Goal: Communication & Community: Ask a question

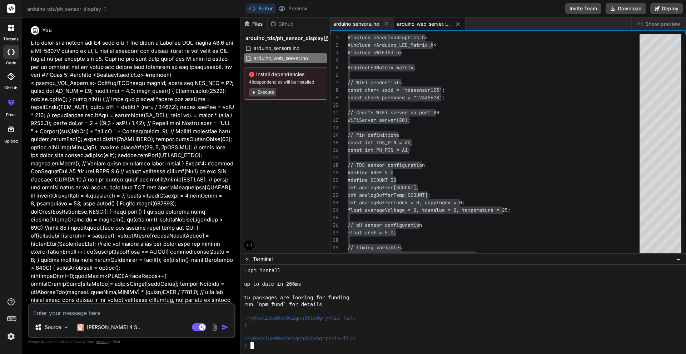
scroll to position [251, 0]
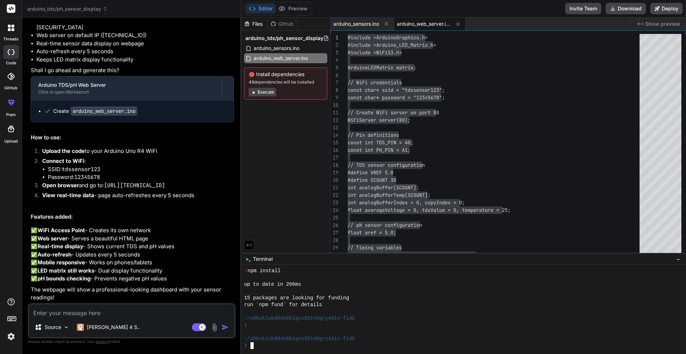
click at [71, 316] on textarea at bounding box center [131, 310] width 205 height 13
click at [78, 313] on textarea at bounding box center [131, 310] width 205 height 13
type textarea "T"
type textarea "x"
type textarea "Th"
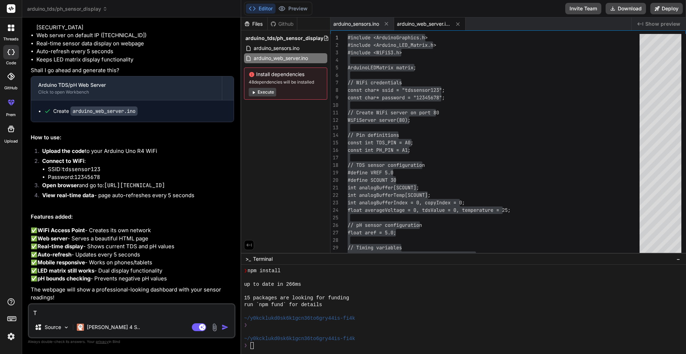
type textarea "x"
type textarea "Tha"
type textarea "x"
type textarea "Than"
type textarea "x"
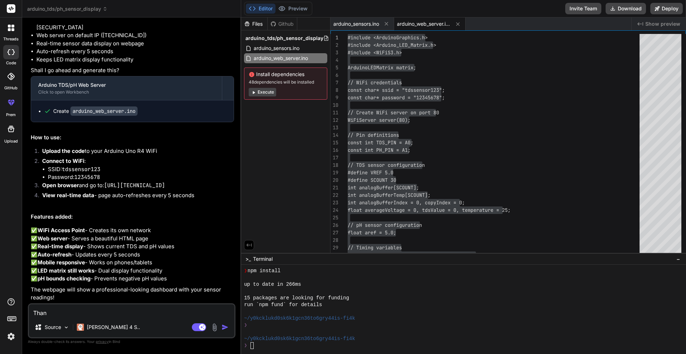
type textarea "Thank"
type textarea "x"
type textarea "Thank"
type textarea "x"
type textarea "Thank y"
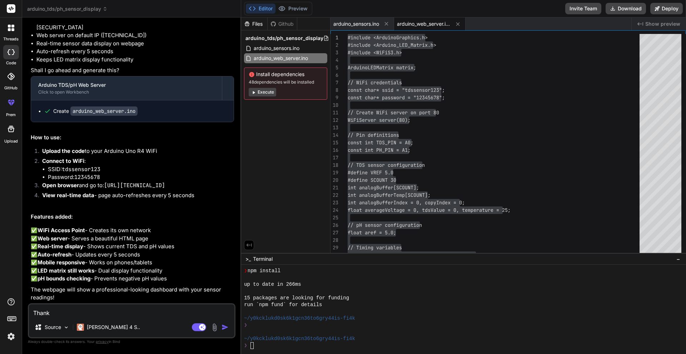
type textarea "x"
type textarea "Thank yo"
type textarea "x"
type textarea "Thank you"
type textarea "x"
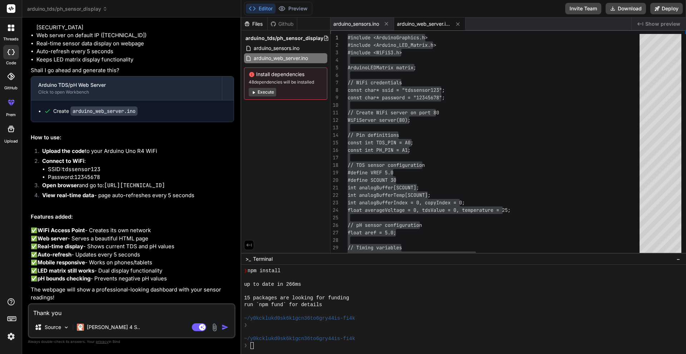
type textarea "Thank you"
type textarea "x"
type textarea "Thank you v"
type textarea "x"
type textarea "Thank you ve"
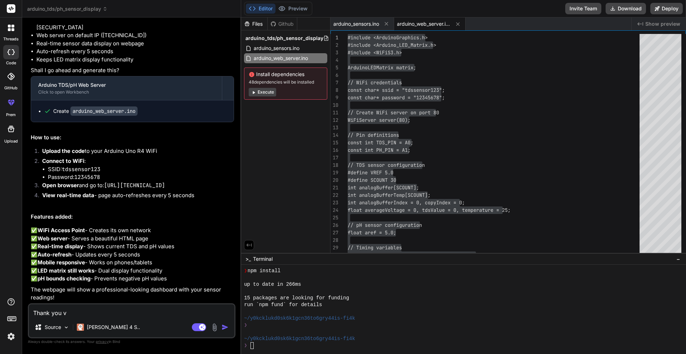
type textarea "x"
type textarea "Thank you ver"
type textarea "x"
type textarea "Thank you very"
type textarea "x"
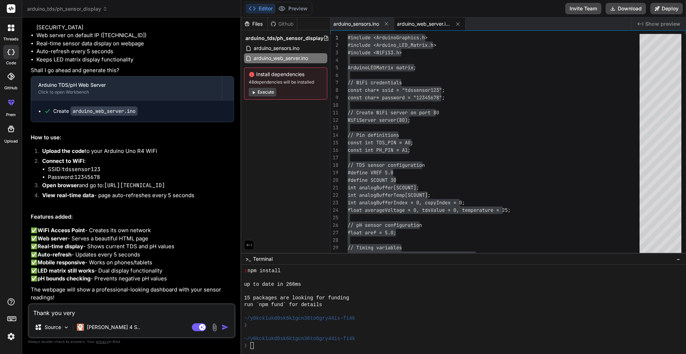
type textarea "Thank you very"
type textarea "x"
type textarea "Thank you very m"
type textarea "x"
type textarea "Thank you very mu"
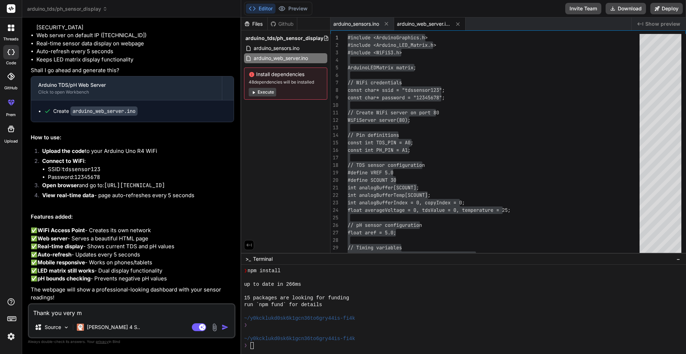
type textarea "x"
type textarea "Thank you very muc"
type textarea "x"
type textarea "Thank you very much"
type textarea "x"
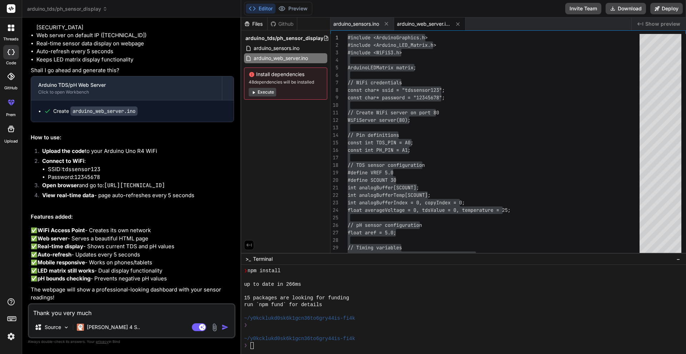
type textarea "Thank you very much,"
type textarea "x"
type textarea "Thank you very much,"
type textarea "x"
type textarea "Thank you very much, I"
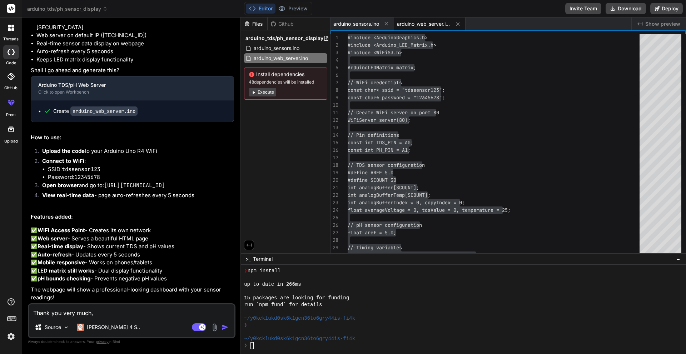
type textarea "x"
type textarea "Thank you very much, I"
type textarea "x"
type textarea "Thank you very much, I w"
type textarea "x"
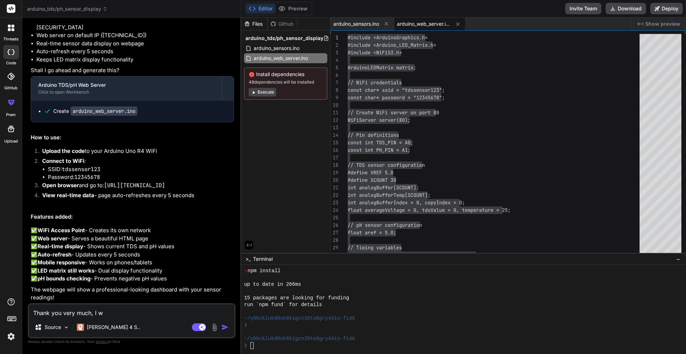
type textarea "Thank you very much, I [GEOGRAPHIC_DATA]"
type textarea "x"
type textarea "Thank you very much, I wan"
type textarea "x"
type textarea "Thank you very much, I want"
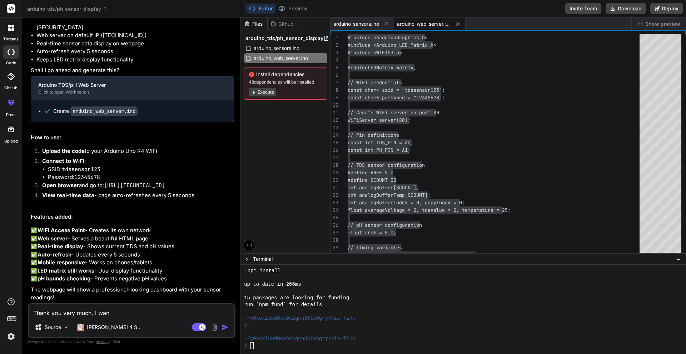
type textarea "x"
type textarea "Thank you very much, I want"
type textarea "x"
type textarea "Thank you very much, I want t"
type textarea "x"
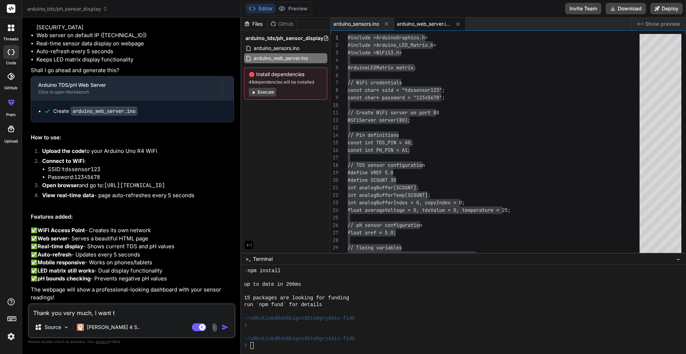
type textarea "Thank you very much, I want to"
type textarea "x"
type textarea "Thank you very much, I want to"
type textarea "x"
type textarea "Thank you very much, I want to c"
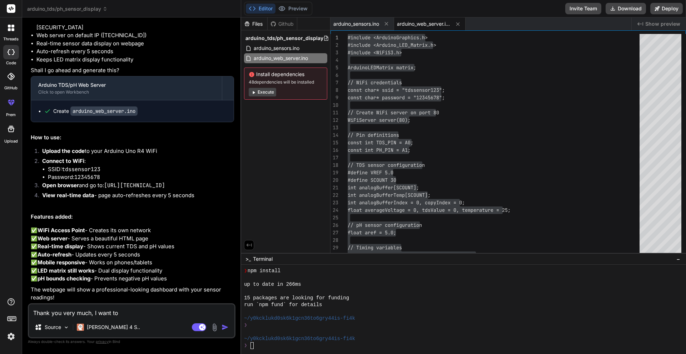
type textarea "x"
type textarea "Thank you very much, I want to co"
type textarea "x"
type textarea "Thank you very much, I want to con"
type textarea "x"
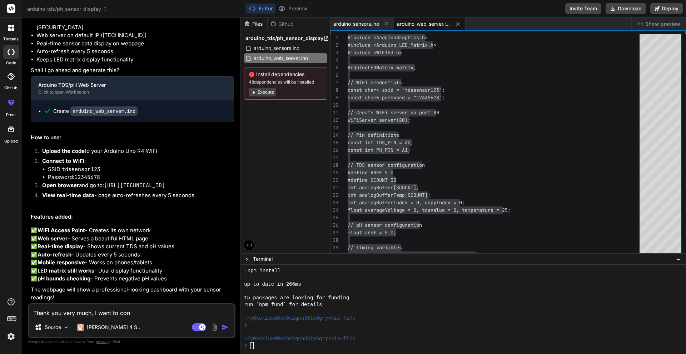
type textarea "Thank you very much, I want to conn"
type textarea "x"
type textarea "Thank you very much, I want to conne"
type textarea "x"
type textarea "Thank you very much, I want to connec"
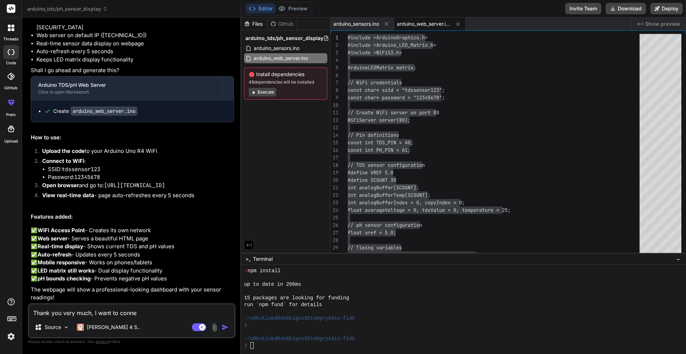
type textarea "x"
type textarea "Thank you very much, I want to connect"
type textarea "x"
type textarea "Thank you very much, I want to connect"
type textarea "x"
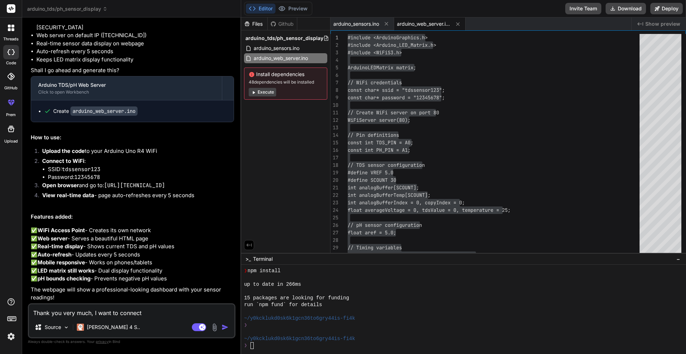
type textarea "Thank you very much, I want to connect t"
type textarea "x"
type textarea "Thank you very much, I want to connect th"
type textarea "x"
type textarea "Thank you very much, I want to connect thi"
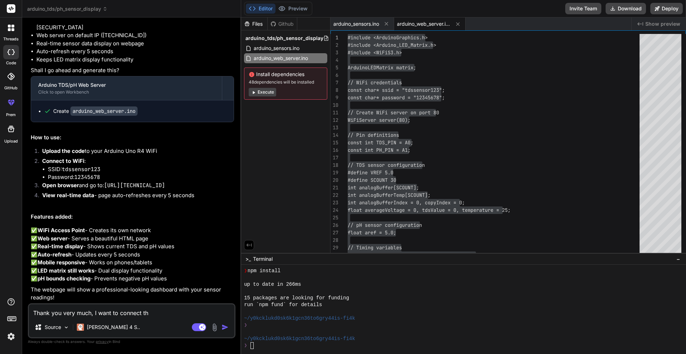
type textarea "x"
type textarea "Thank you very much, I want to connect this"
type textarea "x"
type textarea "Thank you very much, I want to connect this"
type textarea "x"
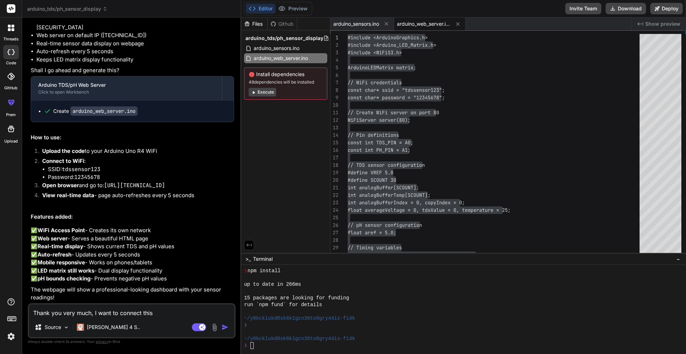
type textarea "Thank you very much, I want to connect this t"
type textarea "x"
type textarea "Thank you very much, I want to connect this to"
type textarea "x"
type textarea "Thank you very much, I want to connect this to"
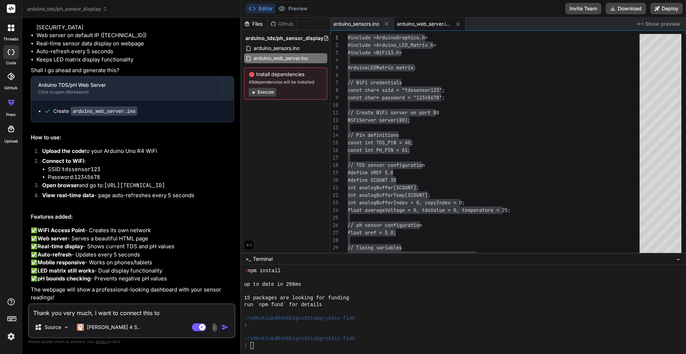
type textarea "x"
type textarea "Thank you very much, I want to connect this to a"
type textarea "x"
type textarea "Thank you very much, I want to connect this to an"
type textarea "x"
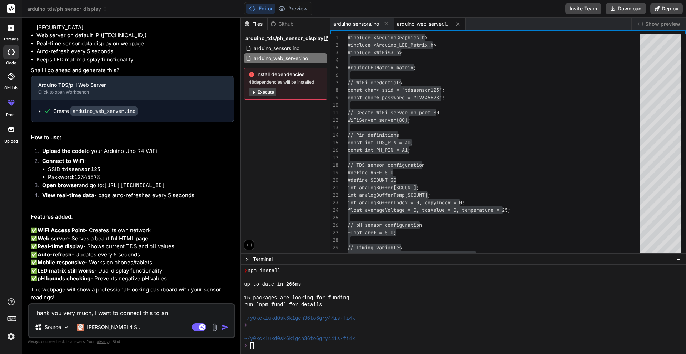
type textarea "Thank you very much, I want to connect this to an"
type textarea "x"
type textarea "Thank you very much, I want to connect this to an a"
type textarea "x"
type textarea "Thank you very much, I want to connect this to an an"
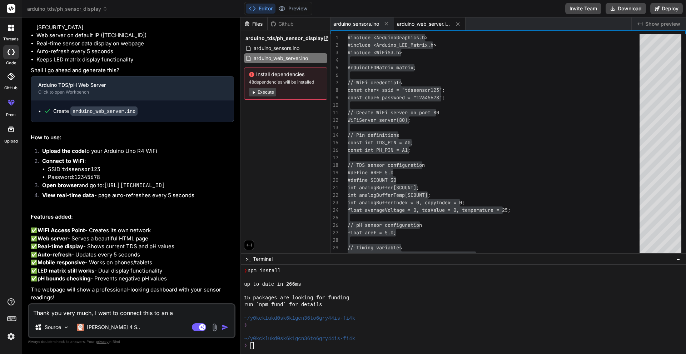
type textarea "x"
type textarea "Thank you very much, I want to connect this to an and"
type textarea "x"
type textarea "Thank you very much, I want to connect this to an andr"
type textarea "x"
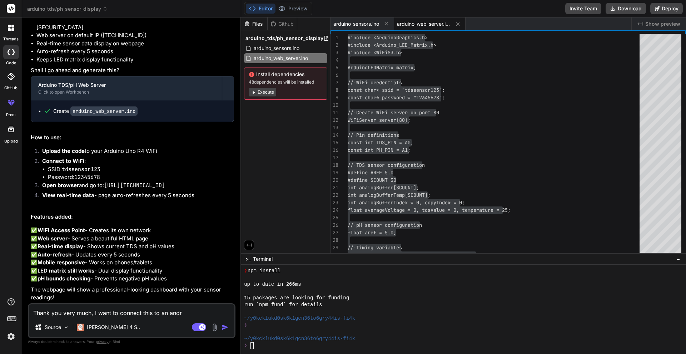
type textarea "Thank you very much, I want to connect this to an [GEOGRAPHIC_DATA]"
type textarea "x"
type textarea "Thank you very much, I want to connect this to an androi"
type textarea "x"
type textarea "Thank you very much, I want to connect this to an android"
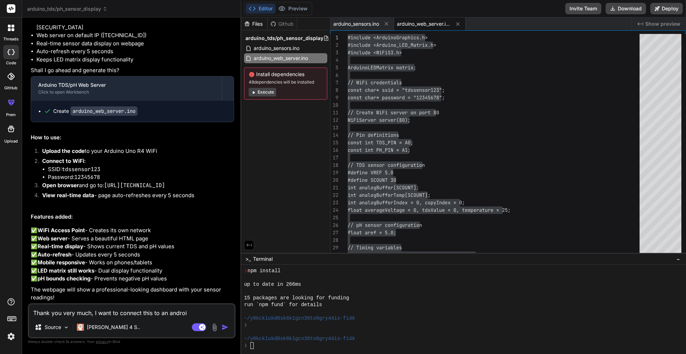
type textarea "x"
type textarea "Thank you very much, I want to connect this to an android"
type textarea "x"
type textarea "Thank you very much, I want to connect this to an android a"
type textarea "x"
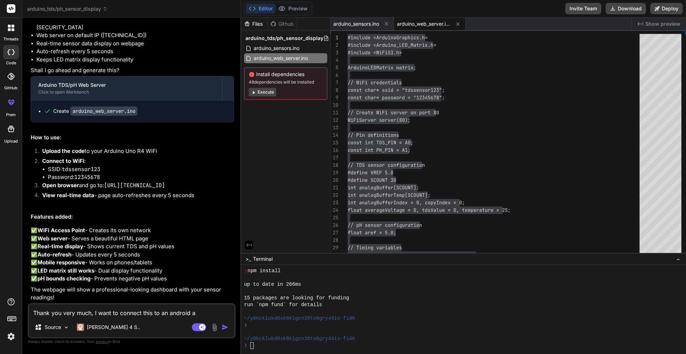
type textarea "Thank you very much, I want to connect this to an android ap"
type textarea "x"
type textarea "Thank you very much, I want to connect this to an android app"
type textarea "x"
type textarea "Thank you very much, I want to connect this to an android app,"
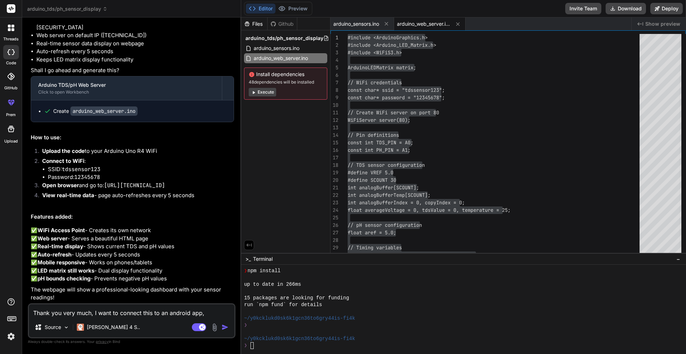
type textarea "x"
type textarea "Thank you very much, I want to connect this to an android app,"
type textarea "x"
type textarea "Thank you very much, I want to connect this to an android app, t"
type textarea "x"
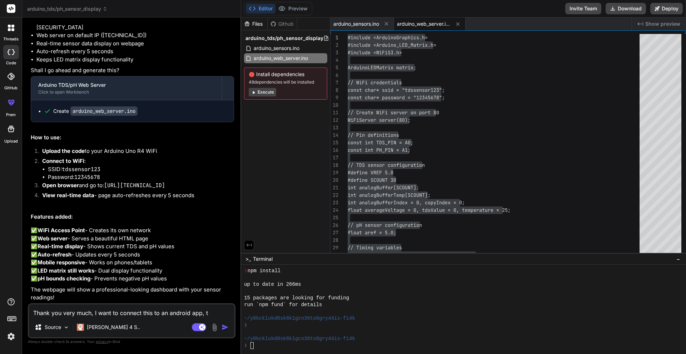
type textarea "Thank you very much, I want to connect this to an android app, th"
type textarea "x"
type textarea "Thank you very much, I want to connect this to an android app, the"
type textarea "x"
type textarea "Thank you very much, I want to connect this to an android app, then"
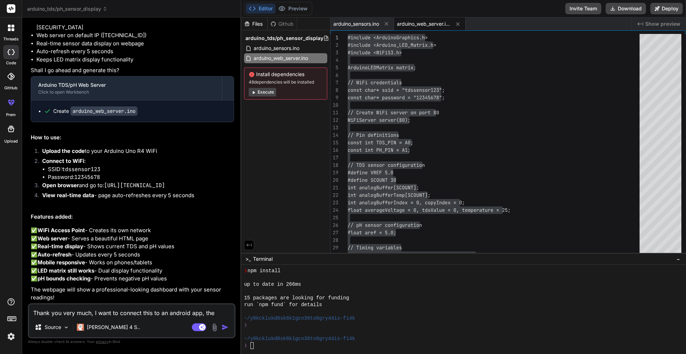
type textarea "x"
type textarea "Thank you very much, I want to connect this to an android app, then"
type textarea "x"
type textarea "Thank you very much, I want to connect this to an android app, then t"
type textarea "x"
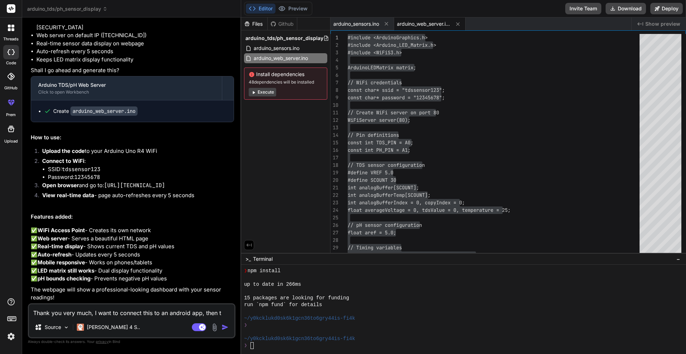
type textarea "Thank you very much, I want to connect this to an android app, then th"
type textarea "x"
type textarea "Thank you very much, I want to connect this to an android app, then the"
type textarea "x"
type textarea "Thank you very much, I want to connect this to an android app, then the"
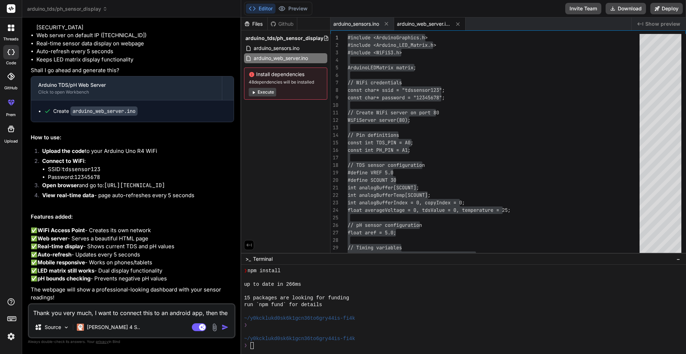
type textarea "x"
type textarea "Thank you very much, I want to connect this to an android app, then the a"
type textarea "x"
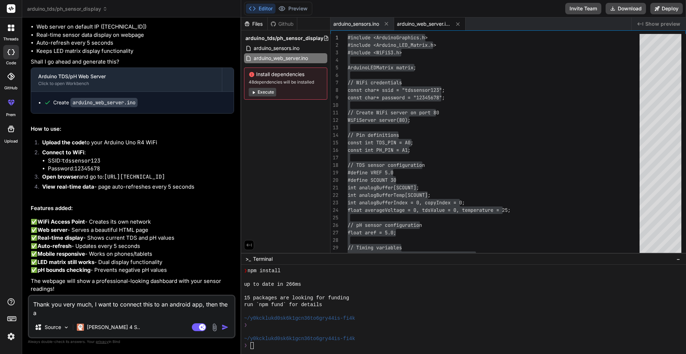
type textarea "Thank you very much, I want to connect this to an android app, then the ad"
type textarea "x"
type textarea "Thank you very much, I want to connect this to an android app, then the a"
type textarea "x"
type textarea "Thank you very much, I want to connect this to an android app, then the an"
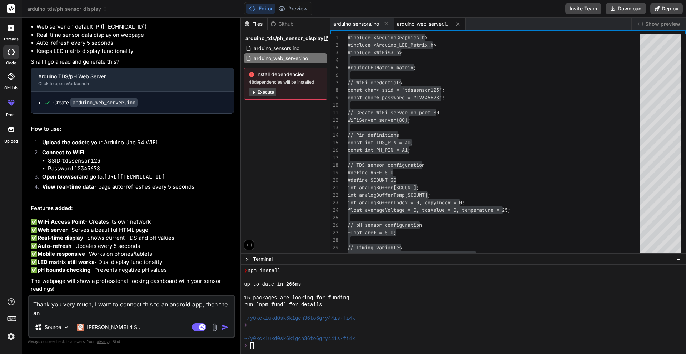
type textarea "x"
type textarea "Thank you very much, I want to connect this to an android app, then the and"
type textarea "x"
type textarea "Thank you very much, I want to connect this to an android app, then the andr"
type textarea "x"
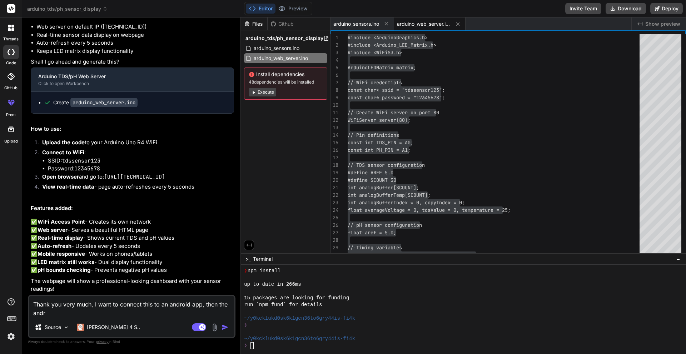
type textarea "Thank you very much, I want to connect this to an android app, then the andro"
type textarea "x"
type textarea "Thank you very much, I want to connect this to an android app, then the androi"
type textarea "x"
type textarea "Thank you very much, I want to connect this to an android app, then the android"
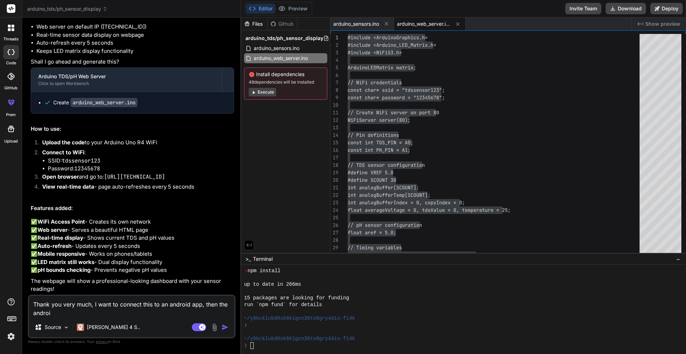
type textarea "x"
type textarea "Thank you very much, I want to connect this to an android app, then the android"
type textarea "x"
type textarea "Thank you very much, I want to connect this to an android app, then the android…"
type textarea "x"
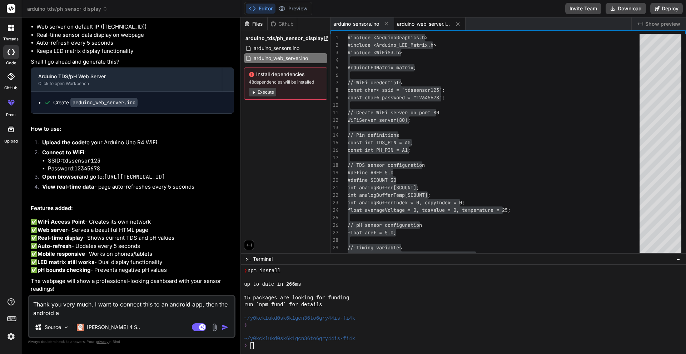
type textarea "Thank you very much, I want to connect this to an android app, then the android…"
type textarea "x"
type textarea "Thank you very much, I want to connect this to an android app, then the android…"
type textarea "x"
type textarea "Thank you very much, I want to connect this to an android app, then the android…"
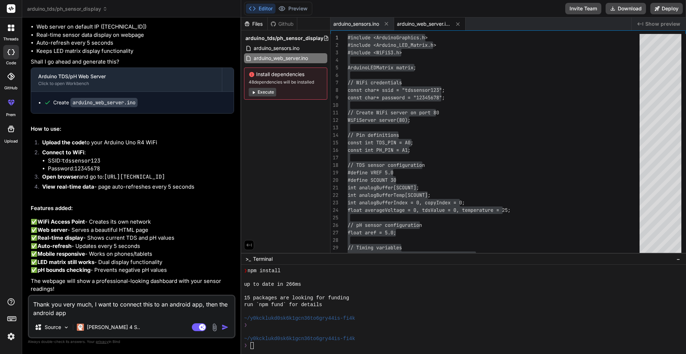
type textarea "x"
type textarea "Thank you very much, I want to connect this to an android app, then the android…"
type textarea "x"
type textarea "Thank you very much, I want to connect this to an android app, then the android…"
type textarea "x"
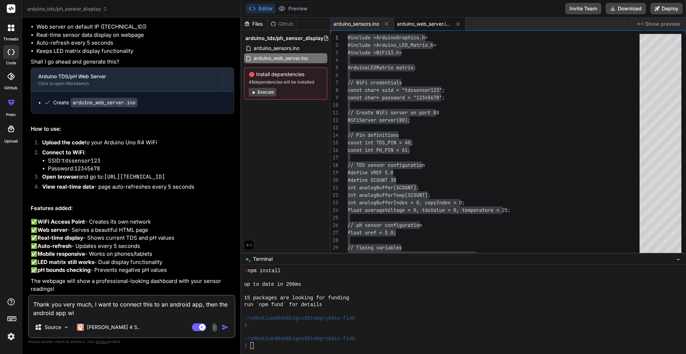
type textarea "Thank you very much, I want to connect this to an android app, then the android…"
type textarea "x"
type textarea "Thank you very much, I want to connect this to an android app, then the android…"
type textarea "x"
type textarea "Thank you very much, I want to connect this to an android app, then the android…"
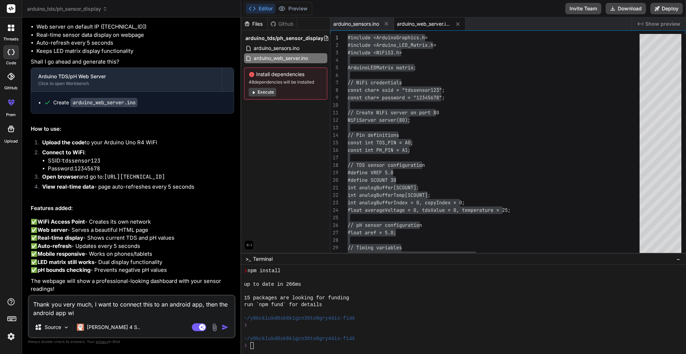
type textarea "x"
type textarea "Thank you very much, I want to connect this to an android app, then the android…"
type textarea "x"
type textarea "Thank you very much, I want to connect this to an android app, then the android…"
type textarea "x"
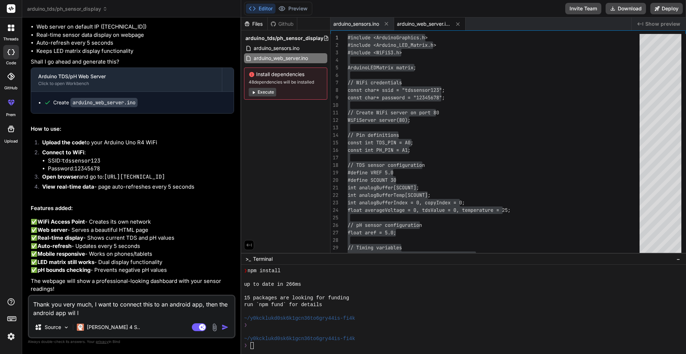
type textarea "Thank you very much, I want to connect this to an android app, then the android…"
type textarea "x"
type textarea "Thank you very much, I want to connect this to an android app, then the android…"
type textarea "x"
type textarea "Thank you very much, I want to connect this to an android app, then the android…"
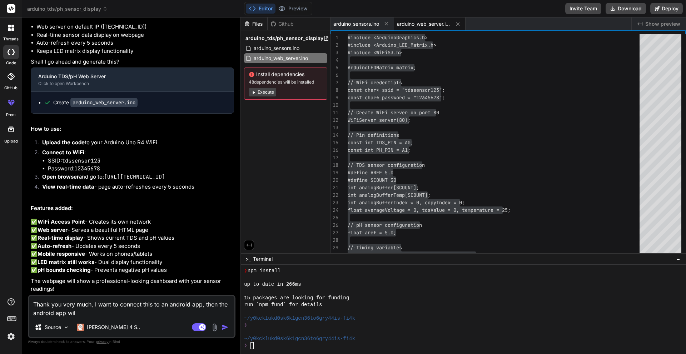
type textarea "x"
type textarea "Thank you very much, I want to connect this to an android app, then the android…"
type textarea "x"
type textarea "Thank you very much, I want to connect this to an android app, then the android…"
type textarea "x"
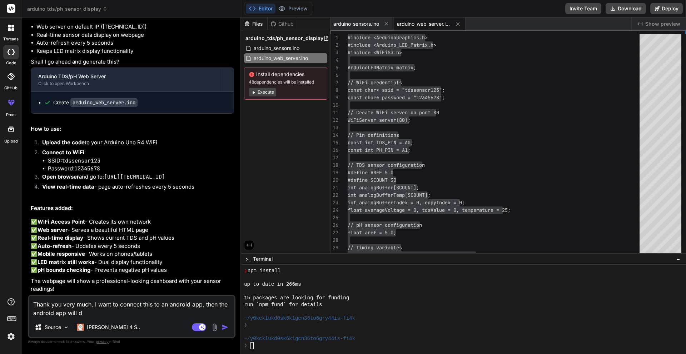
type textarea "Thank you very much, I want to connect this to an android app, then the android…"
type textarea "x"
type textarea "Thank you very much, I want to connect this to an android app, then the android…"
type textarea "x"
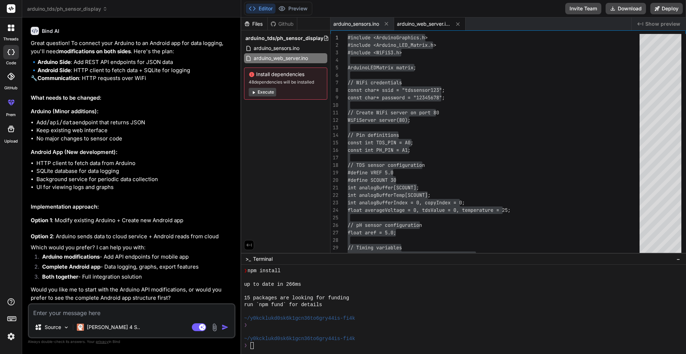
scroll to position [1720, 0]
click at [124, 308] on textarea at bounding box center [131, 310] width 205 height 13
click at [221, 315] on textarea "do we need sqlite for local data logging? file should be stored locally in a" at bounding box center [131, 310] width 205 height 13
click at [231, 313] on textarea "do we need sqlite for local data logging? file should be stored locally in a" at bounding box center [131, 310] width 205 height 13
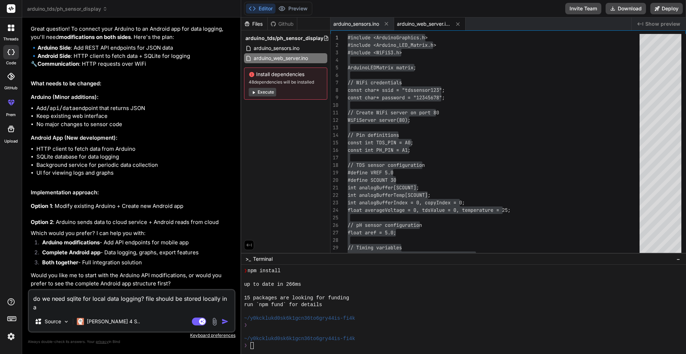
click at [104, 308] on textarea "do we need sqlite for local data logging? file should be stored locally in a" at bounding box center [131, 300] width 205 height 21
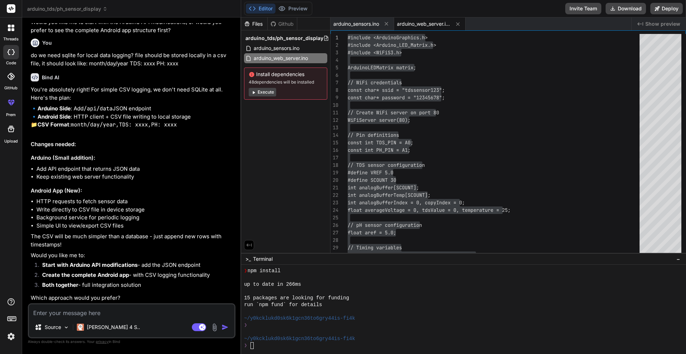
scroll to position [2004, 0]
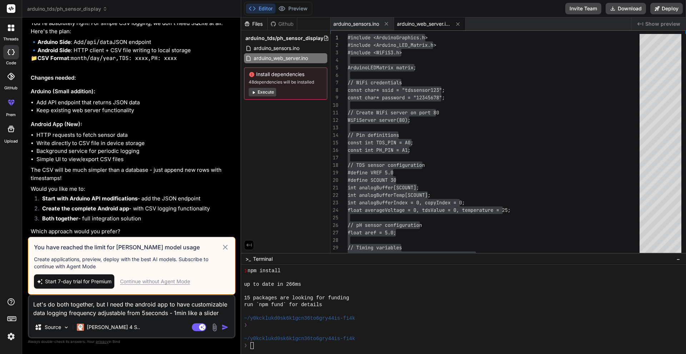
click at [190, 304] on textarea "Let's do both together, but I need the android app to have customizable data lo…" at bounding box center [131, 306] width 205 height 21
click at [219, 312] on textarea "Let's do both together, but I need the android app to have customizable data lo…" at bounding box center [131, 306] width 205 height 21
click at [227, 247] on icon at bounding box center [225, 247] width 8 height 9
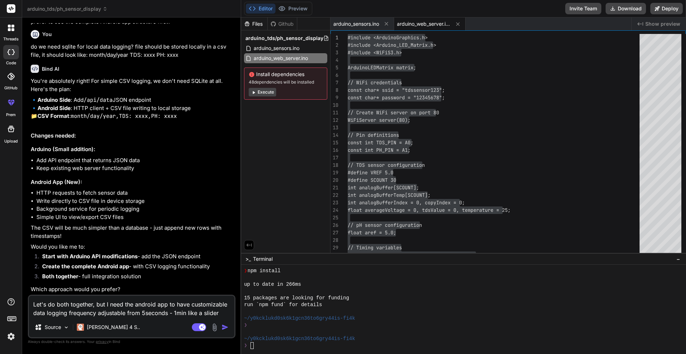
click at [218, 312] on textarea "Let's do both together, but I need the android app to have customizable data lo…" at bounding box center [131, 306] width 205 height 21
click at [224, 326] on img "button" at bounding box center [225, 327] width 7 height 7
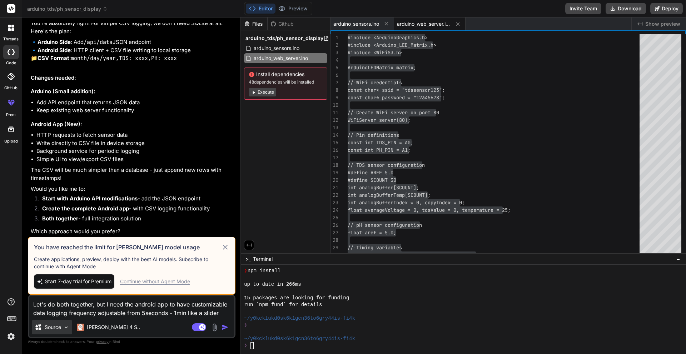
click at [65, 327] on img at bounding box center [66, 328] width 6 height 6
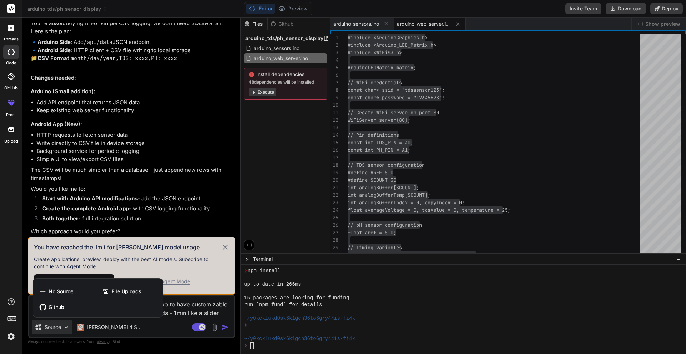
click at [65, 327] on div at bounding box center [343, 177] width 686 height 354
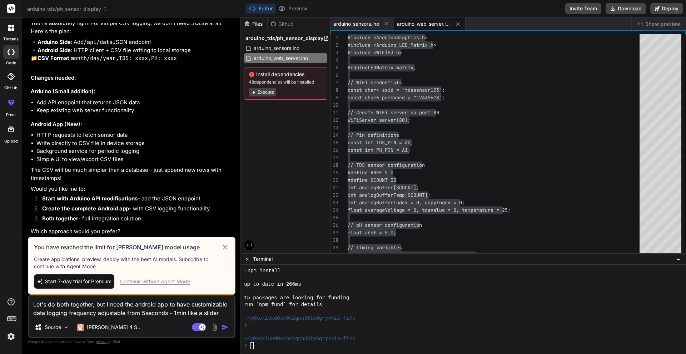
click at [224, 246] on icon at bounding box center [225, 247] width 8 height 9
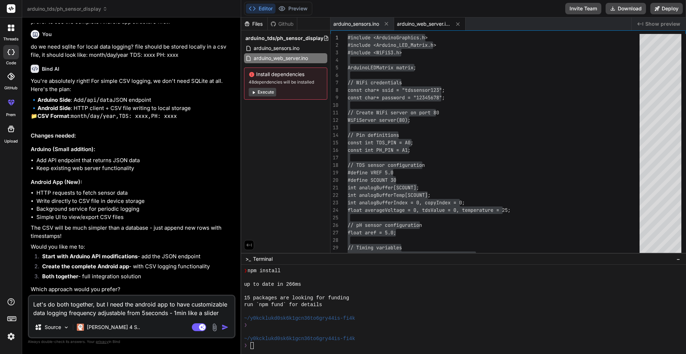
scroll to position [2013, 0]
click at [95, 322] on div "[PERSON_NAME] 4 S.." at bounding box center [108, 327] width 69 height 14
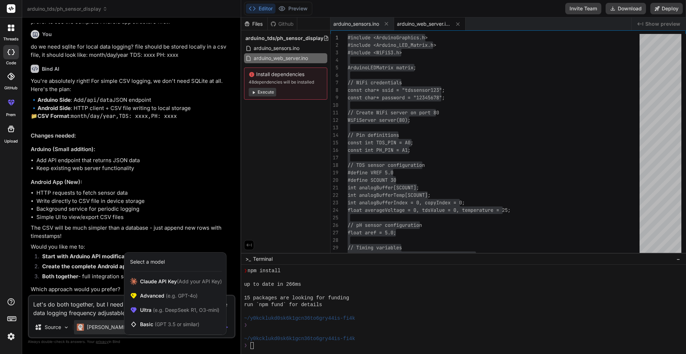
click at [95, 315] on div at bounding box center [343, 177] width 686 height 354
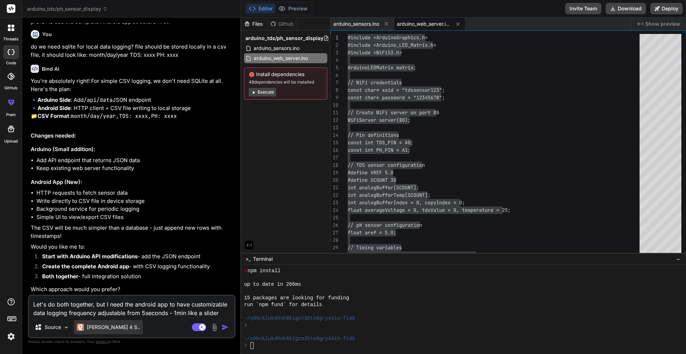
click at [98, 328] on p "[PERSON_NAME] 4 S.." at bounding box center [113, 327] width 53 height 7
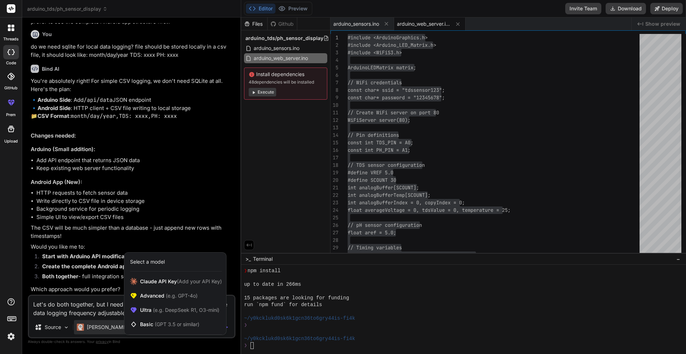
click at [93, 325] on div at bounding box center [343, 177] width 686 height 354
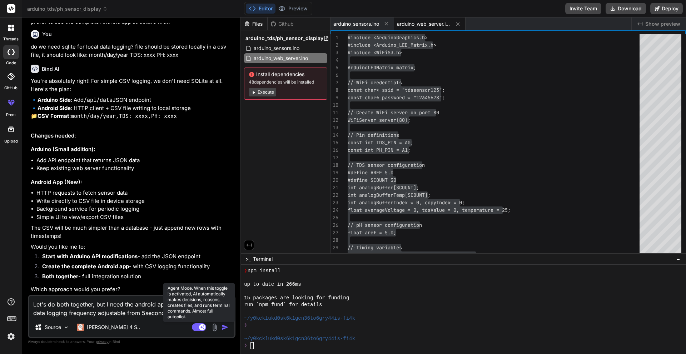
click at [202, 327] on icon at bounding box center [199, 327] width 14 height 8
click at [203, 327] on rect at bounding box center [199, 327] width 14 height 8
click at [10, 111] on div at bounding box center [11, 102] width 17 height 17
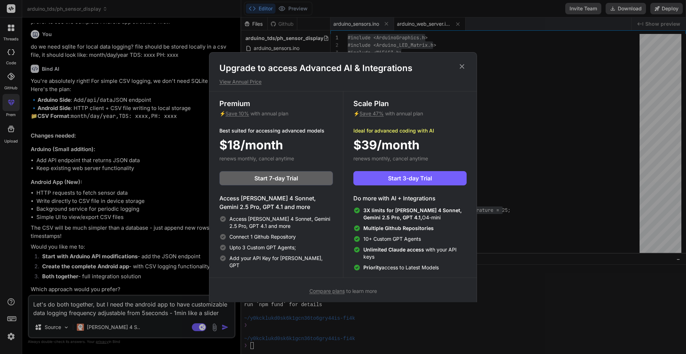
drag, startPoint x: 249, startPoint y: 78, endPoint x: 237, endPoint y: 84, distance: 13.6
click at [237, 84] on p "View Annual Price" at bounding box center [342, 81] width 247 height 7
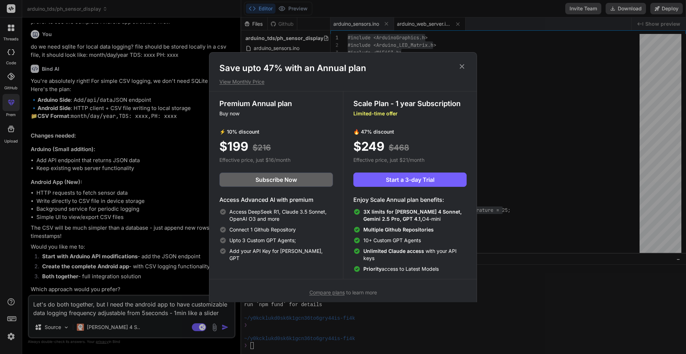
click at [457, 66] on h1 "Save upto 47% with an Annual plan" at bounding box center [342, 68] width 247 height 11
click at [463, 70] on icon at bounding box center [462, 67] width 8 height 8
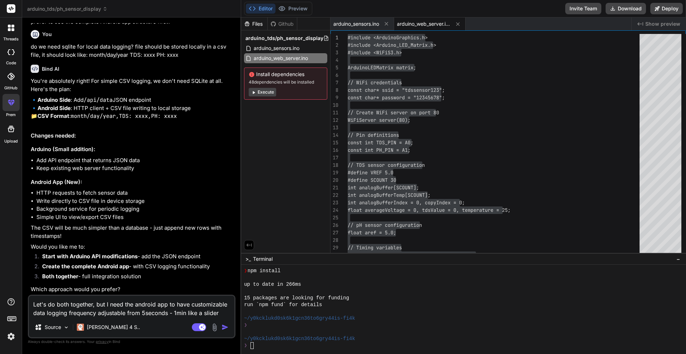
click at [10, 333] on img at bounding box center [11, 337] width 12 height 12
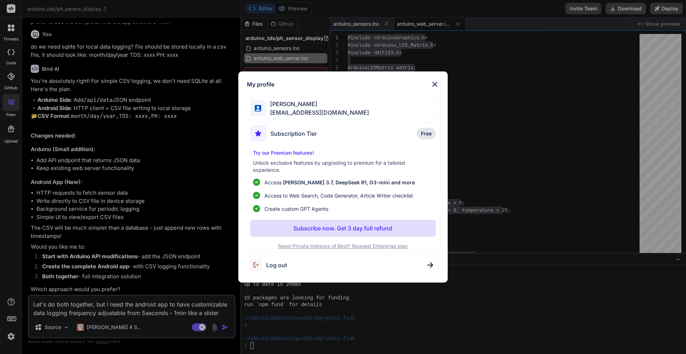
click at [289, 131] on span "Subscription Tier" at bounding box center [294, 133] width 46 height 9
click at [414, 129] on div "Subscription Tier Free" at bounding box center [343, 134] width 186 height 19
click at [428, 132] on span "Free" at bounding box center [426, 133] width 11 height 7
click at [433, 79] on div "My profile [PERSON_NAME] [EMAIL_ADDRESS][DOMAIN_NAME] Subscription Tier Free Tr…" at bounding box center [343, 177] width 210 height 212
click at [434, 83] on img at bounding box center [435, 84] width 9 height 9
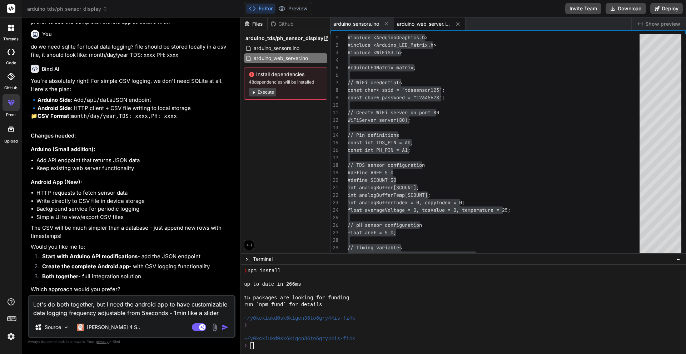
click at [10, 76] on icon at bounding box center [11, 76] width 7 height 7
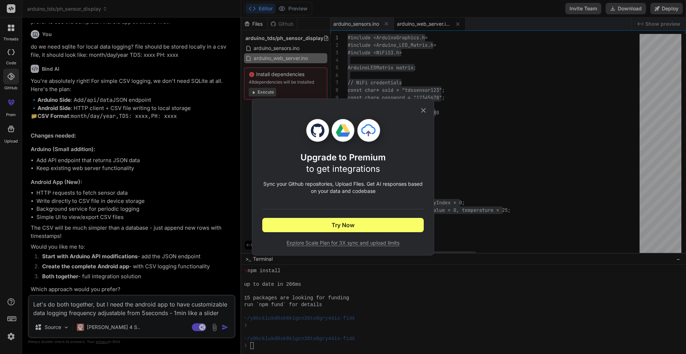
click at [423, 107] on icon at bounding box center [424, 111] width 8 height 8
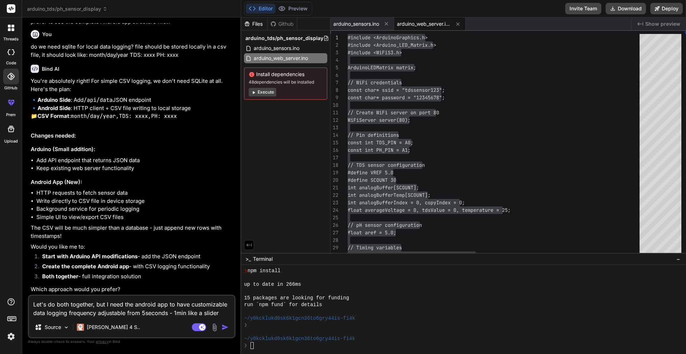
click at [2, 135] on div "Upload" at bounding box center [11, 131] width 22 height 27
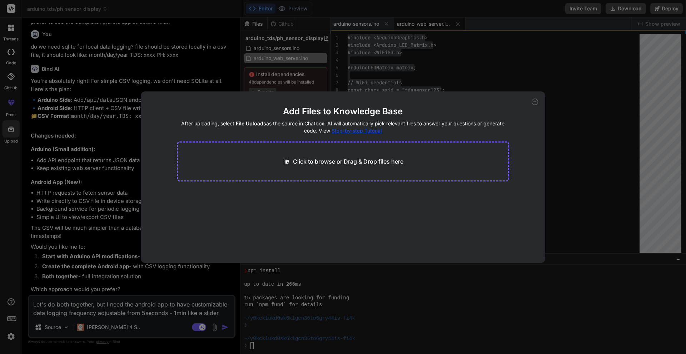
click at [533, 101] on icon at bounding box center [535, 102] width 6 height 6
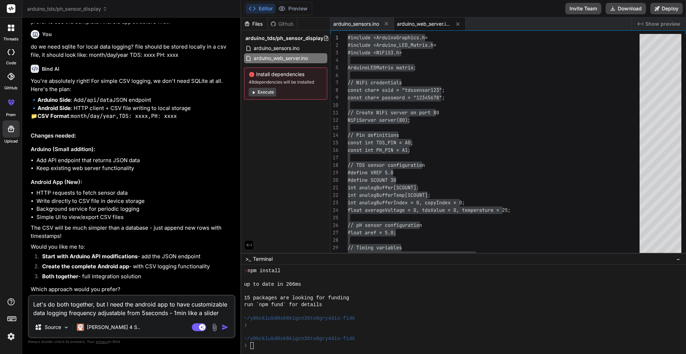
click at [5, 33] on div at bounding box center [11, 27] width 15 height 15
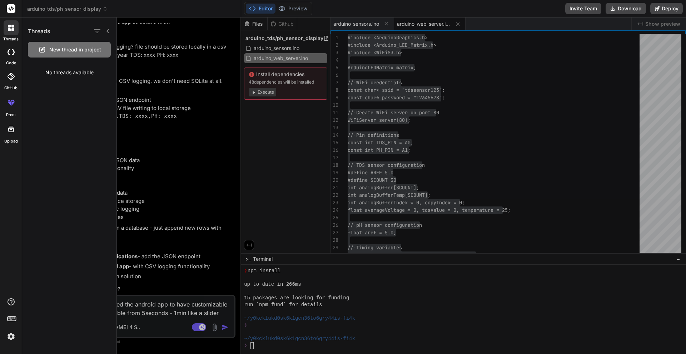
click at [6, 10] on div at bounding box center [11, 9] width 22 height 18
click at [11, 9] on rect at bounding box center [11, 8] width 9 height 9
click at [15, 21] on div at bounding box center [11, 27] width 15 height 15
click at [278, 150] on div at bounding box center [401, 186] width 569 height 337
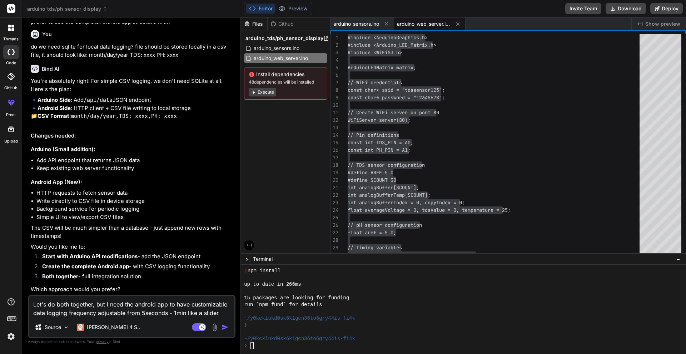
click at [275, 24] on icon at bounding box center [274, 24] width 6 height 6
click at [197, 329] on rect at bounding box center [199, 327] width 14 height 8
click at [199, 327] on rect at bounding box center [196, 327] width 6 height 6
click at [200, 326] on rect at bounding box center [202, 327] width 6 height 6
click at [63, 327] on div "Source" at bounding box center [52, 327] width 40 height 14
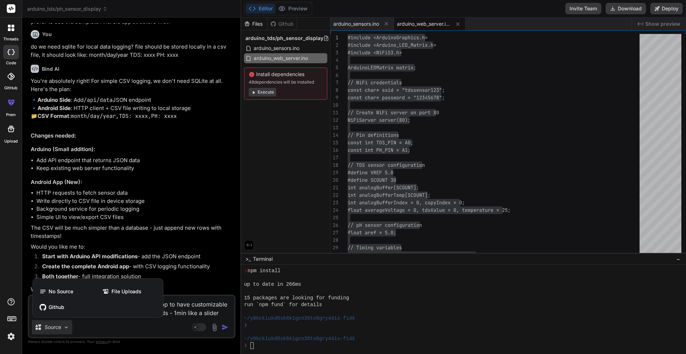
click at [64, 327] on div at bounding box center [343, 177] width 686 height 354
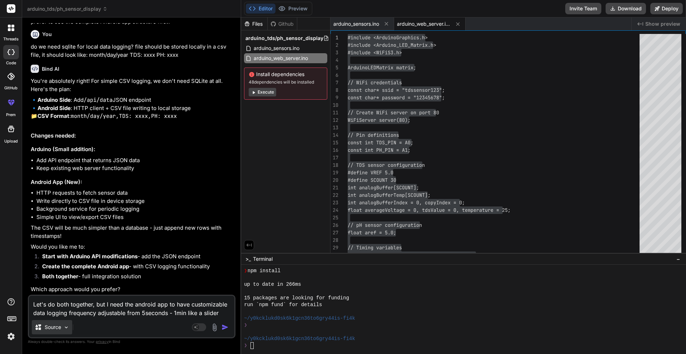
click at [62, 329] on div "Source" at bounding box center [52, 327] width 40 height 14
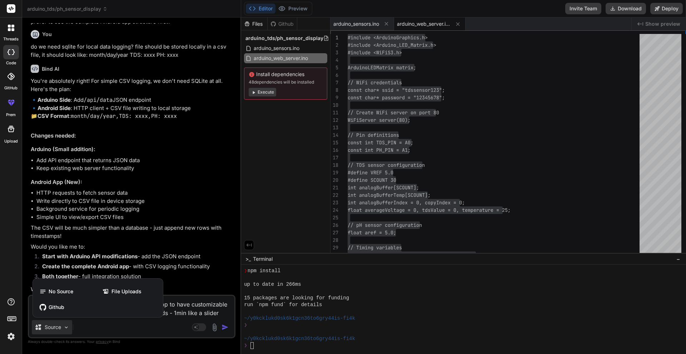
click at [62, 329] on div at bounding box center [343, 177] width 686 height 354
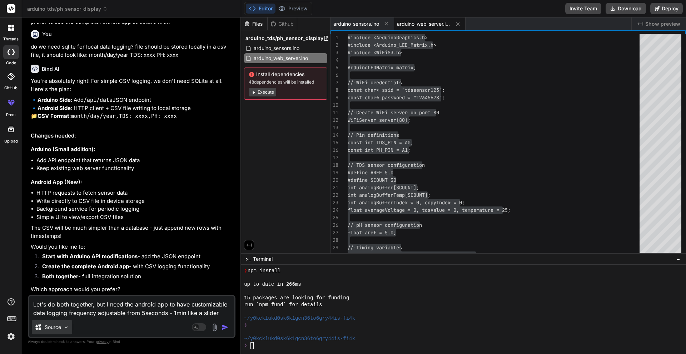
click at [62, 329] on div "Source" at bounding box center [52, 327] width 40 height 14
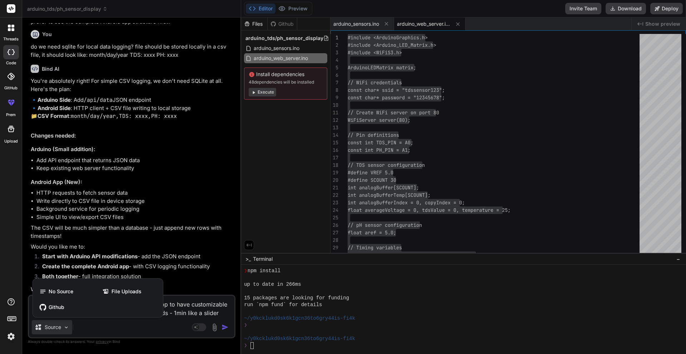
click at [167, 324] on div at bounding box center [343, 177] width 686 height 354
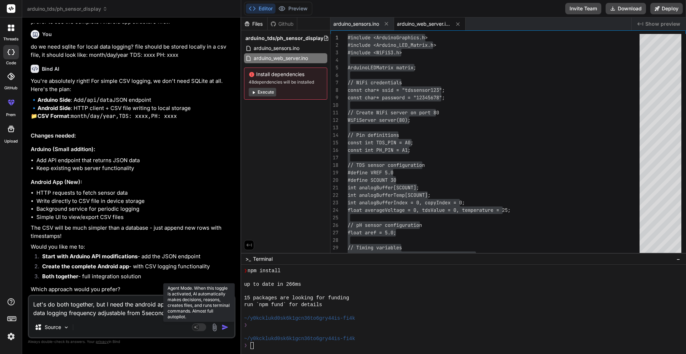
click at [197, 326] on rect at bounding box center [196, 327] width 6 height 6
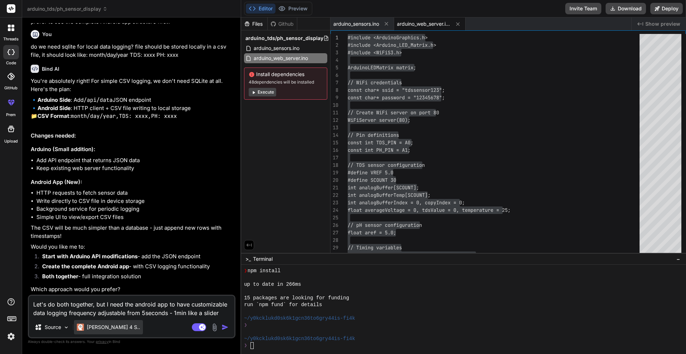
click at [93, 325] on p "[PERSON_NAME] 4 S.." at bounding box center [113, 327] width 53 height 7
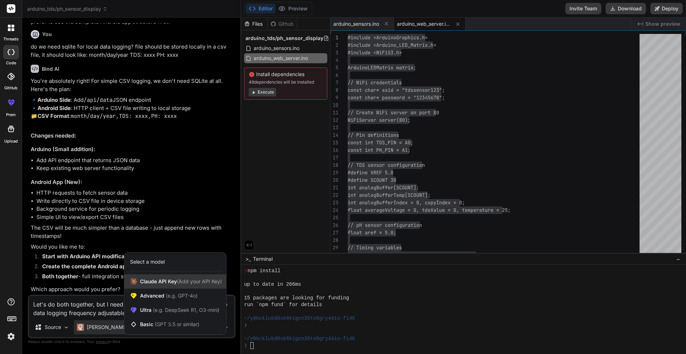
click at [165, 283] on span "[PERSON_NAME] Key (Add your API Key)" at bounding box center [181, 281] width 82 height 7
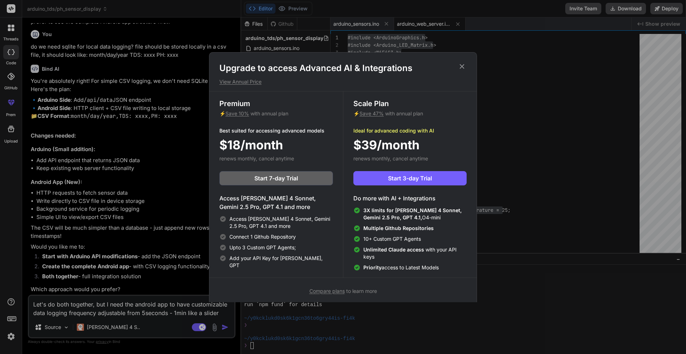
click at [455, 66] on h1 "Upgrade to access Advanced AI & Integrations" at bounding box center [342, 68] width 247 height 11
click at [462, 67] on icon at bounding box center [462, 67] width 8 height 8
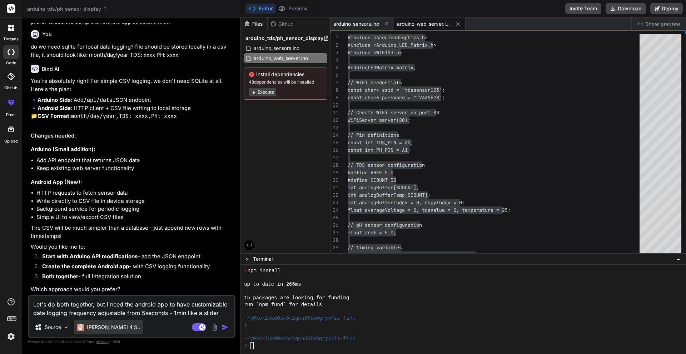
click at [101, 327] on p "[PERSON_NAME] 4 S.." at bounding box center [113, 327] width 53 height 7
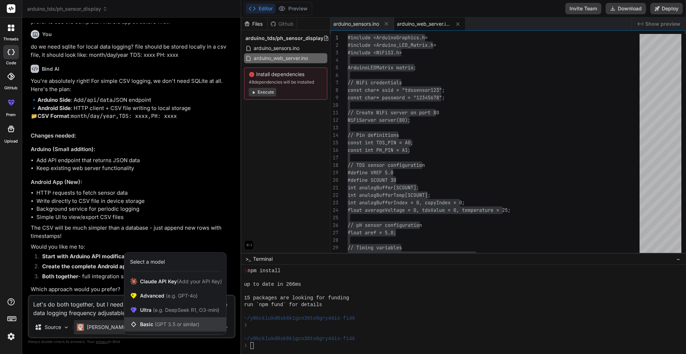
click at [144, 321] on span "Basic (GPT 3.5 or similar)" at bounding box center [169, 324] width 59 height 7
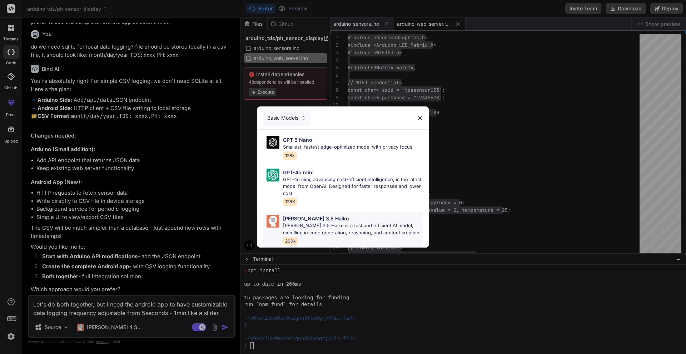
click at [343, 231] on p "[PERSON_NAME] 3.5 Haiku is a fast and efficient AI model, excelling in code gen…" at bounding box center [353, 229] width 140 height 14
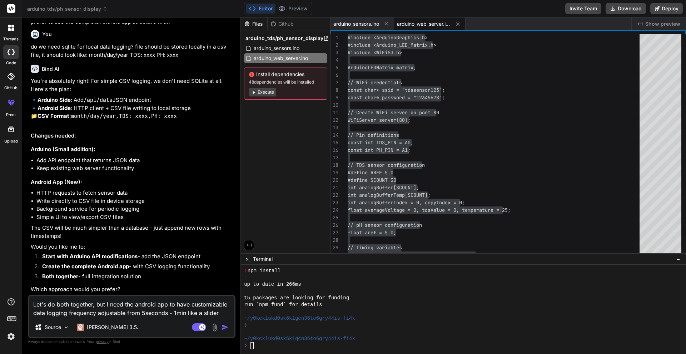
click at [221, 313] on textarea "Let's do both together, but I need the android app to have customizable data lo…" at bounding box center [131, 306] width 205 height 21
click at [223, 325] on img "button" at bounding box center [225, 327] width 7 height 7
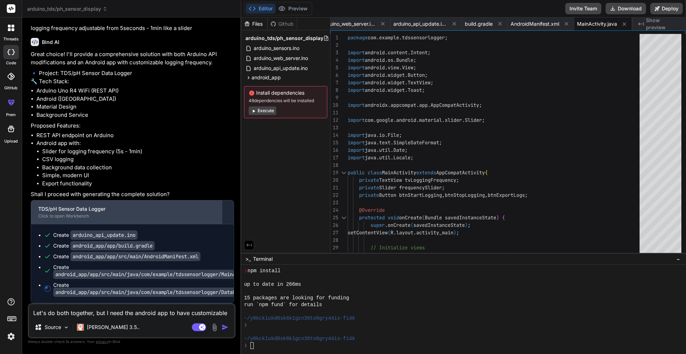
scroll to position [2326, 0]
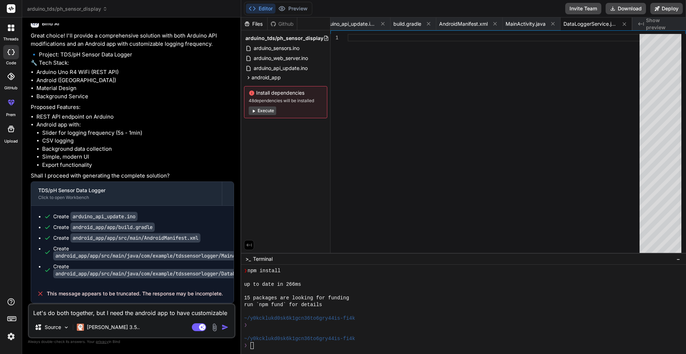
click at [39, 295] on icon at bounding box center [40, 293] width 7 height 7
click at [114, 292] on span "This message appears to be truncated. The response may be incomplete." at bounding box center [135, 293] width 176 height 7
click at [114, 331] on div "[PERSON_NAME] 3.5.." at bounding box center [108, 327] width 69 height 14
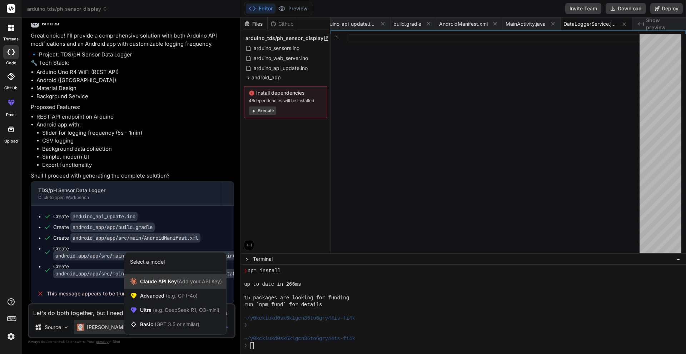
click at [158, 279] on span "[PERSON_NAME] Key (Add your API Key)" at bounding box center [181, 281] width 82 height 7
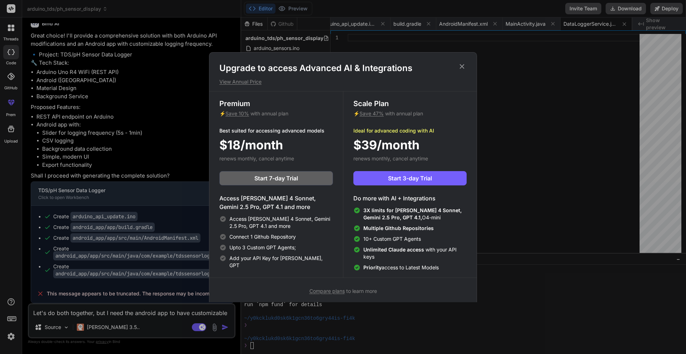
click at [465, 68] on icon at bounding box center [462, 67] width 8 height 8
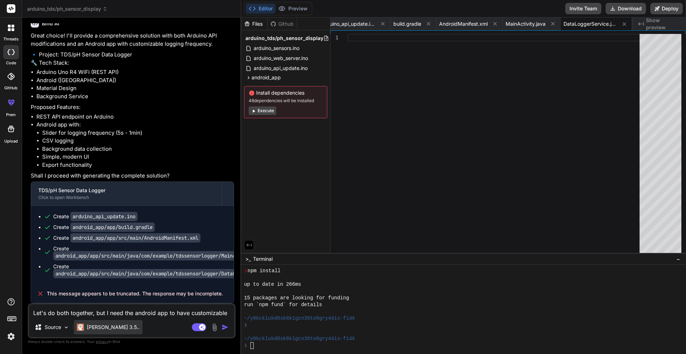
click at [88, 331] on p "[PERSON_NAME] 3.5.." at bounding box center [113, 327] width 53 height 7
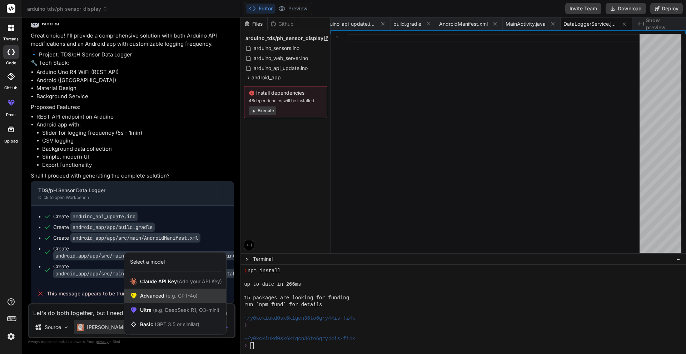
click at [176, 298] on span "Advanced (e.g. GPT-4o)" at bounding box center [169, 295] width 58 height 7
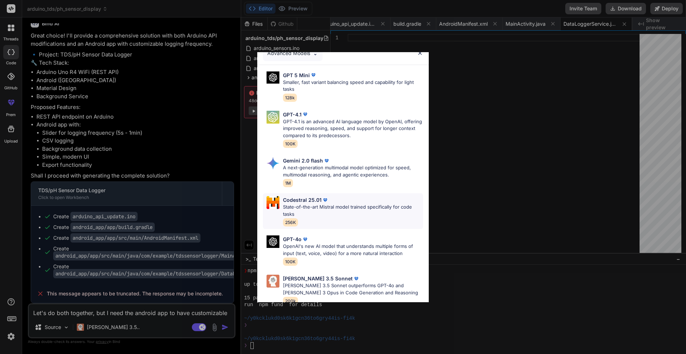
scroll to position [21, 0]
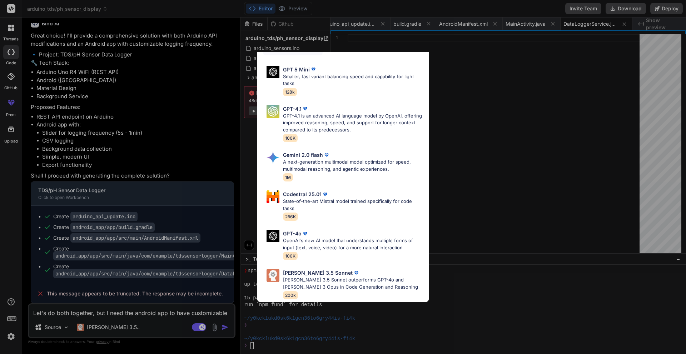
click at [139, 325] on div "Advanced Models GPT 5 Mini Smaller, fast variant balancing speed and capability…" at bounding box center [343, 177] width 686 height 354
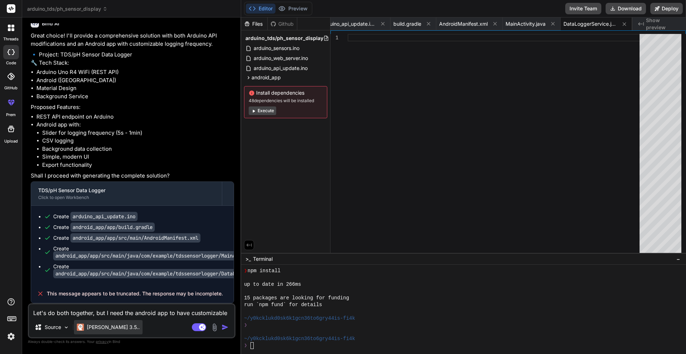
click at [112, 328] on p "[PERSON_NAME] 3.5.." at bounding box center [113, 327] width 53 height 7
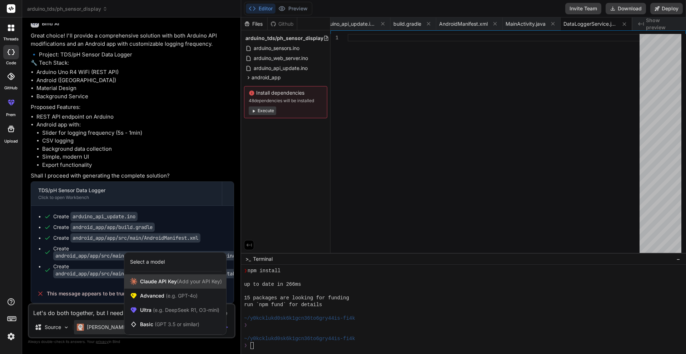
click at [160, 286] on div "[PERSON_NAME] Key (Add your API Key)" at bounding box center [175, 281] width 102 height 14
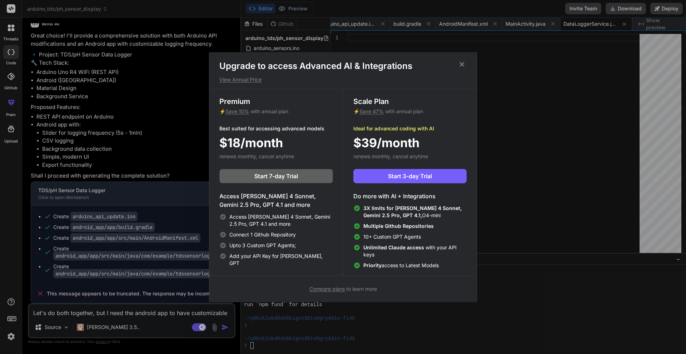
scroll to position [3, 0]
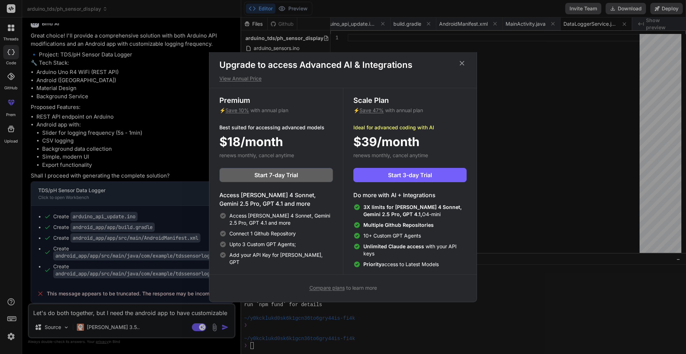
click at [132, 238] on div "Upgrade to access Advanced AI & Integrations View Annual Price Premium ⚡ Save 1…" at bounding box center [343, 177] width 686 height 354
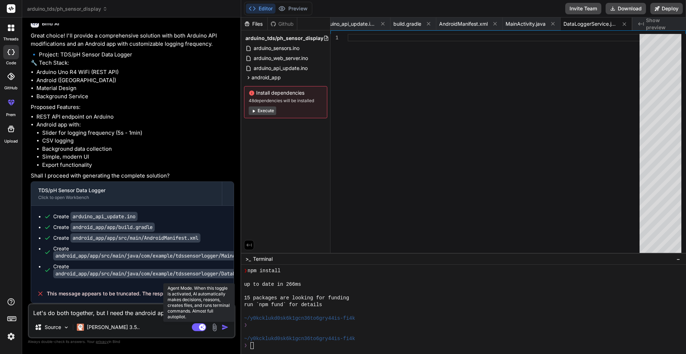
click at [194, 327] on rect at bounding box center [199, 327] width 14 height 8
click at [199, 328] on rect at bounding box center [199, 327] width 14 height 8
drag, startPoint x: 170, startPoint y: 254, endPoint x: 190, endPoint y: 256, distance: 20.1
click at [190, 256] on code "android_app/app/src/main/java/com/example/tdssensorlogger/MainActivity.java" at bounding box center [162, 255] width 219 height 9
click at [173, 272] on code "android_app/app/src/main/java/com/example/tdssensorlogger/DataLoggerService.java" at bounding box center [169, 273] width 233 height 9
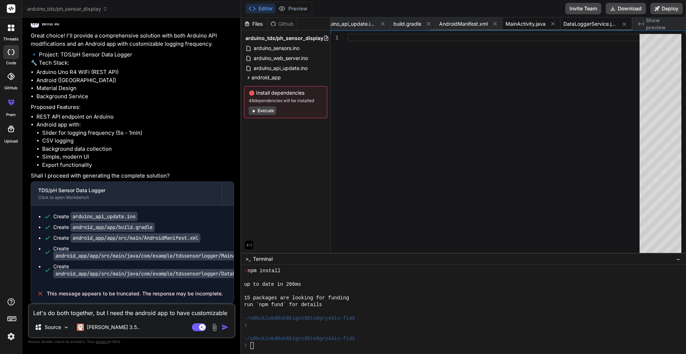
click at [515, 18] on div "MainActivity.java" at bounding box center [532, 24] width 58 height 13
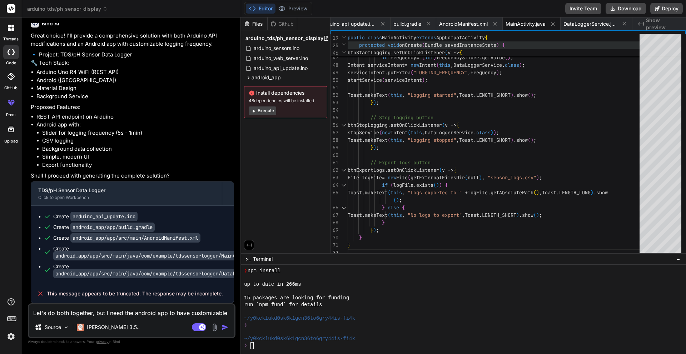
click at [471, 23] on span "AndroidManifest.xml" at bounding box center [463, 23] width 49 height 7
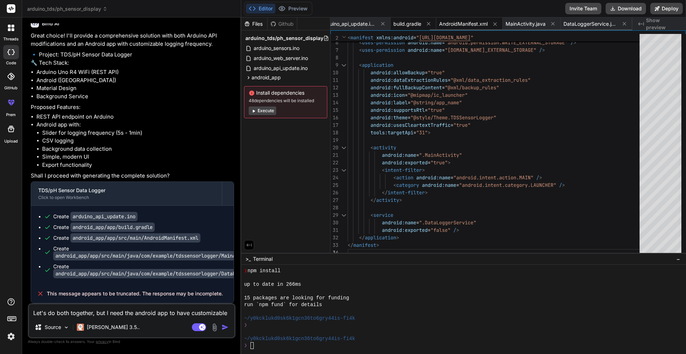
click at [413, 25] on span "build.gradle" at bounding box center [407, 23] width 28 height 7
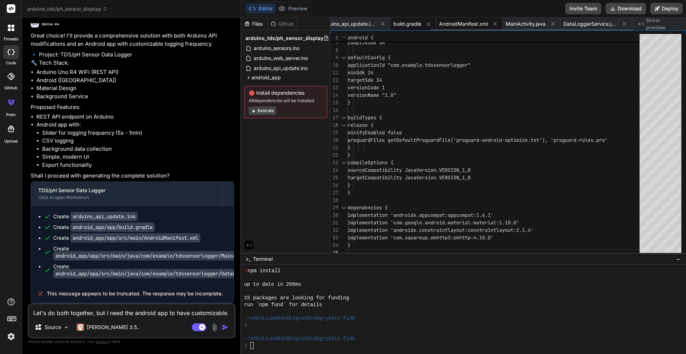
click at [469, 21] on span "AndroidManifest.xml" at bounding box center [463, 23] width 49 height 7
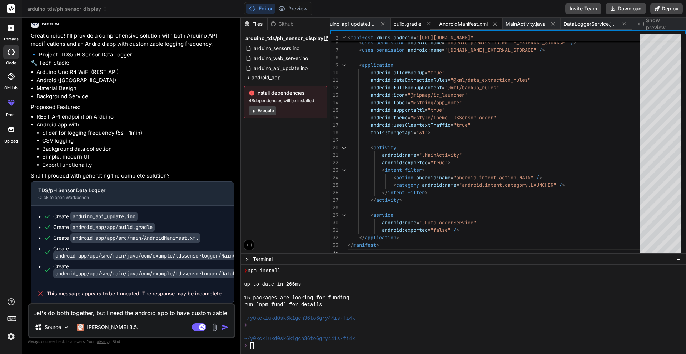
click at [403, 23] on span "build.gradle" at bounding box center [407, 23] width 28 height 7
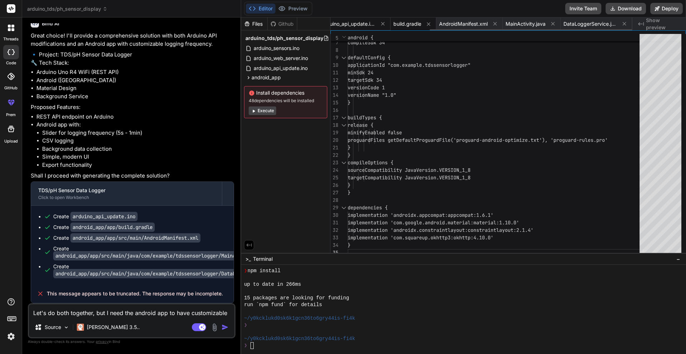
click at [357, 26] on span "arduino_api_update.ino" at bounding box center [349, 23] width 54 height 7
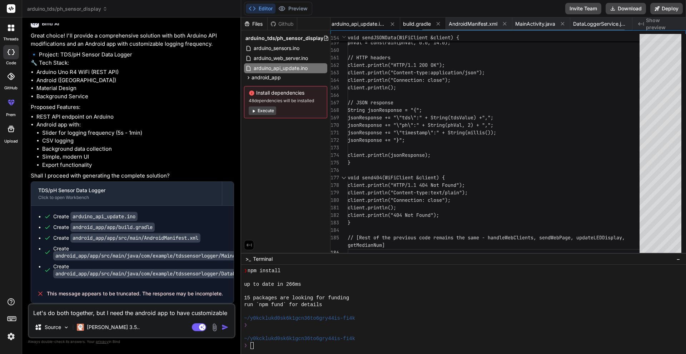
click at [412, 24] on span "build.gradle" at bounding box center [417, 23] width 28 height 7
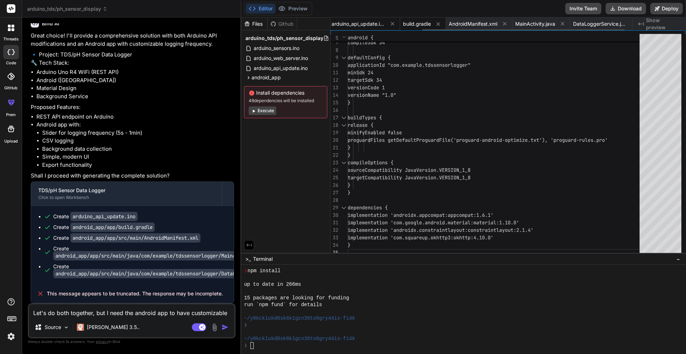
click at [361, 21] on span "arduino_api_update.ino" at bounding box center [359, 23] width 54 height 7
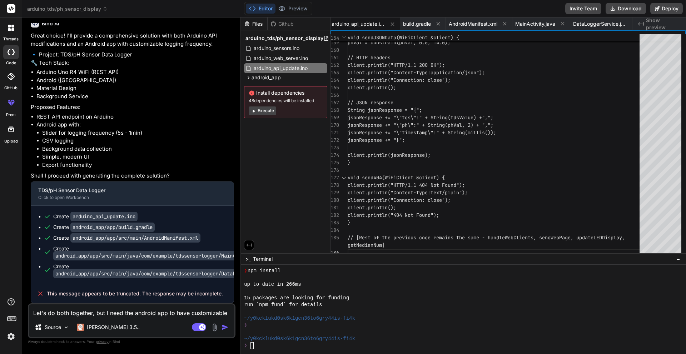
click at [125, 312] on textarea "Let's do both together, but I need the android app to have customizable data lo…" at bounding box center [131, 310] width 205 height 13
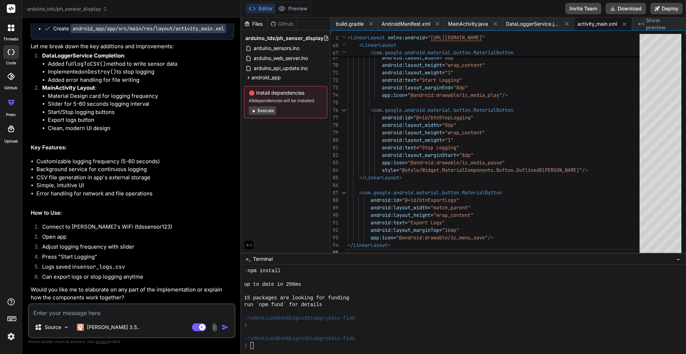
scroll to position [2712, 0]
click at [527, 24] on span "DataLoggerService.java" at bounding box center [533, 23] width 54 height 7
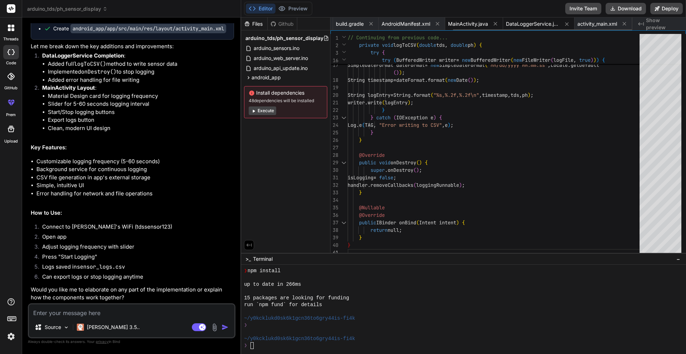
click at [472, 26] on span "MainActivity.java" at bounding box center [468, 23] width 40 height 7
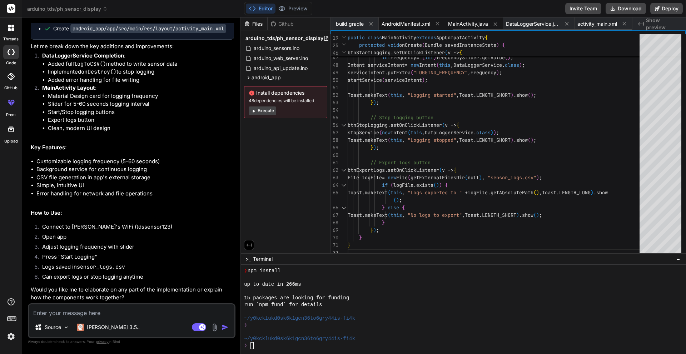
click at [411, 22] on span "AndroidManifest.xml" at bounding box center [406, 23] width 49 height 7
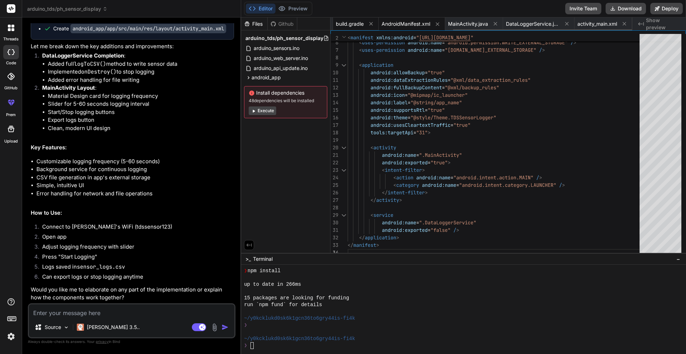
click at [345, 23] on span "build.gradle" at bounding box center [350, 23] width 28 height 7
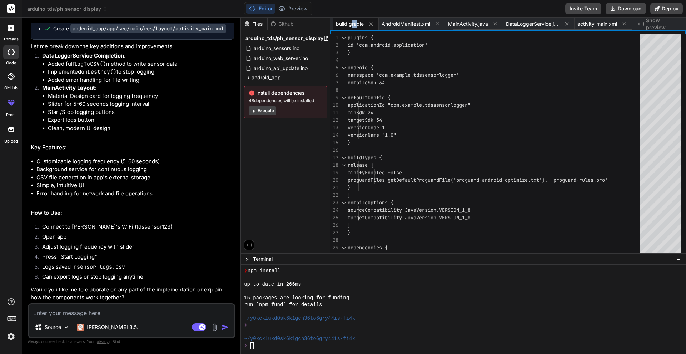
drag, startPoint x: 350, startPoint y: 23, endPoint x: 356, endPoint y: 29, distance: 8.1
click at [356, 29] on div "build.gradle" at bounding box center [356, 24] width 46 height 13
click at [442, 218] on div "namespace 'com.example.tdssensorlogger' compileSdk 34 defaultConfig { applicati…" at bounding box center [496, 165] width 296 height 263
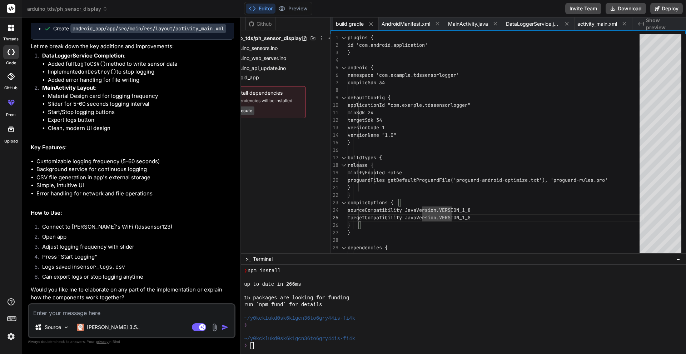
scroll to position [0, 0]
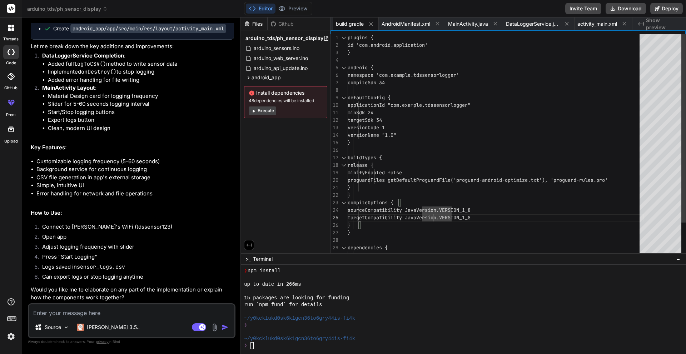
click at [466, 164] on div "namespace 'com.example.tdssensorlogger' compileSdk 34 defaultConfig { applicati…" at bounding box center [496, 165] width 296 height 263
click at [537, 24] on span "DataLoggerService.java" at bounding box center [533, 23] width 54 height 7
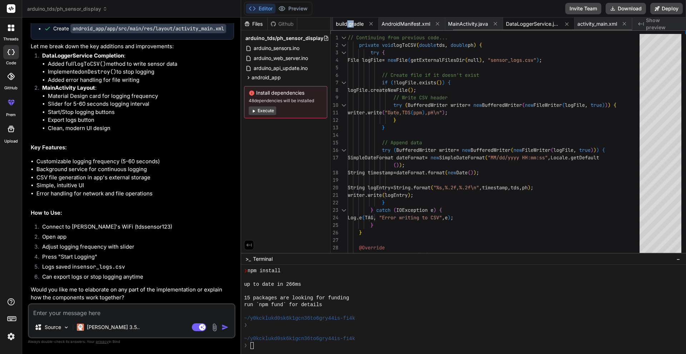
drag, startPoint x: 353, startPoint y: 21, endPoint x: 347, endPoint y: 24, distance: 7.0
click at [347, 24] on span "build.gradle" at bounding box center [350, 23] width 28 height 7
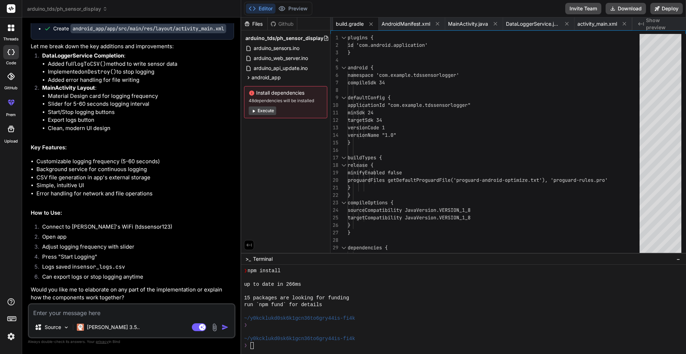
click at [286, 192] on div "Files Github arduino_tds/ph_sensor_display arduino_sensors.ino arduino_web_serv…" at bounding box center [285, 136] width 89 height 236
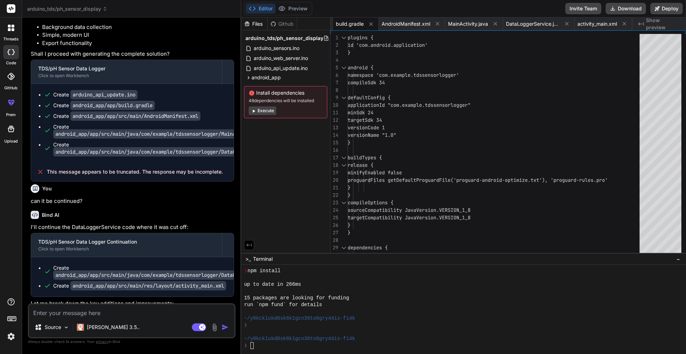
scroll to position [2355, 0]
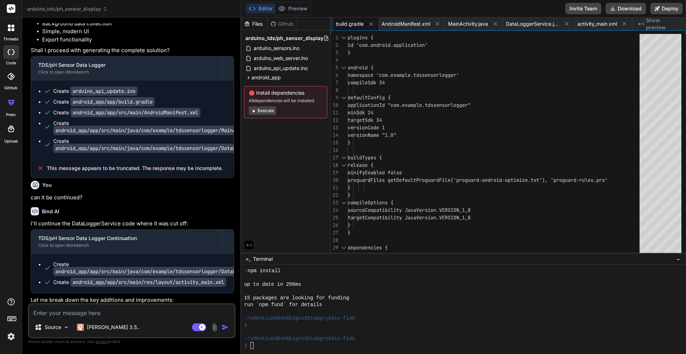
click at [117, 96] on code "arduino_api_update.ino" at bounding box center [103, 90] width 67 height 9
click at [134, 96] on code "arduino_api_update.ino" at bounding box center [103, 90] width 67 height 9
click at [205, 105] on div "Create android_app/app/build.gradle" at bounding box center [135, 101] width 183 height 7
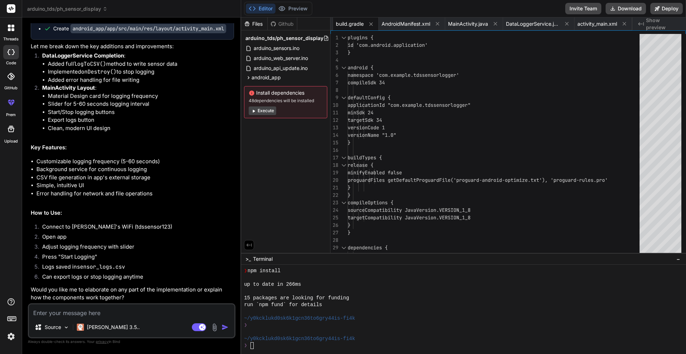
scroll to position [2712, 0]
click at [249, 76] on icon at bounding box center [249, 78] width 6 height 6
click at [256, 87] on icon at bounding box center [255, 86] width 2 height 3
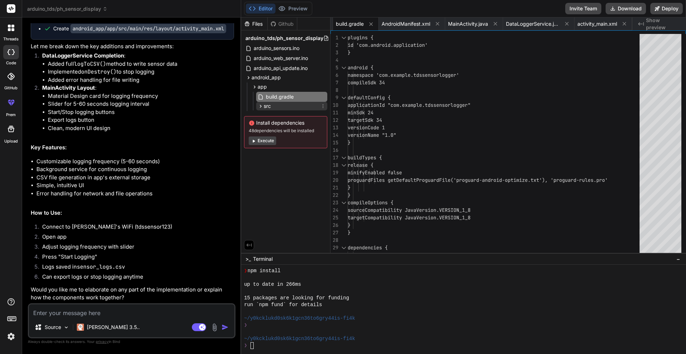
click at [258, 105] on icon at bounding box center [261, 106] width 6 height 6
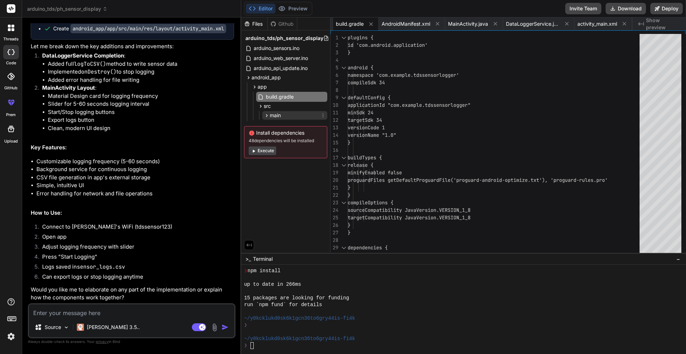
click at [269, 114] on icon at bounding box center [267, 116] width 6 height 6
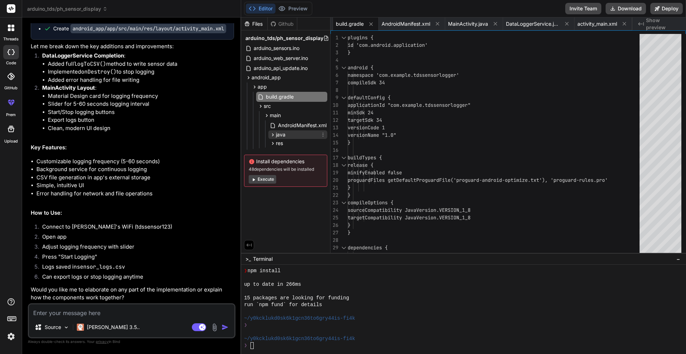
click at [273, 132] on icon at bounding box center [273, 135] width 6 height 6
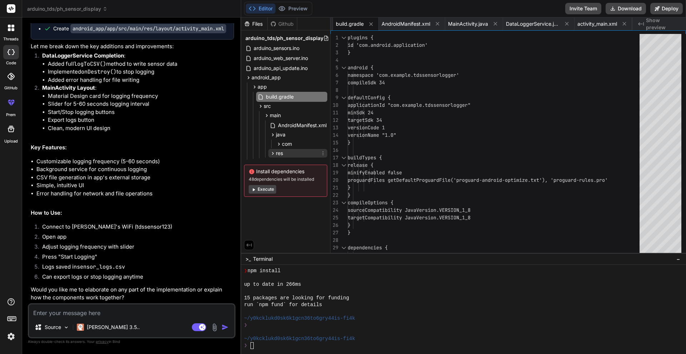
click at [273, 155] on icon at bounding box center [273, 153] width 6 height 6
click at [273, 132] on icon at bounding box center [273, 135] width 6 height 6
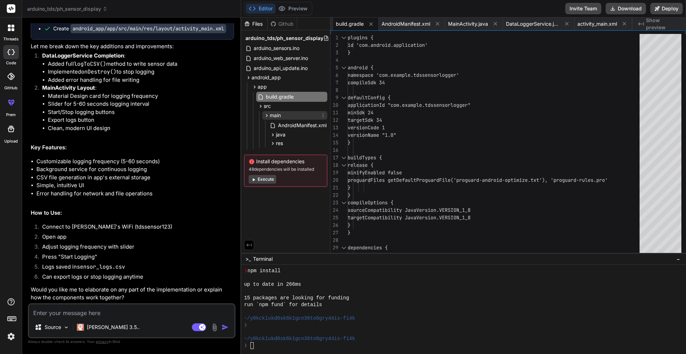
click at [266, 117] on icon at bounding box center [267, 116] width 6 height 6
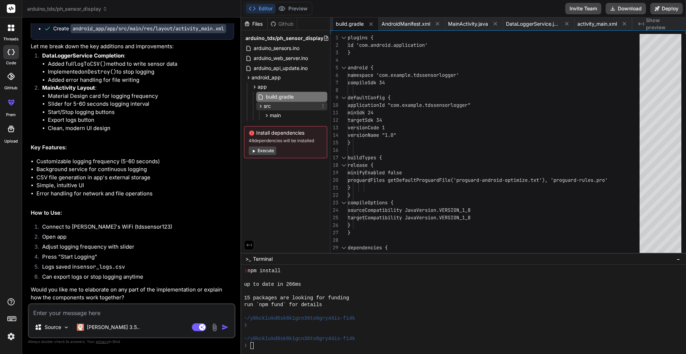
click at [262, 104] on icon at bounding box center [261, 106] width 6 height 6
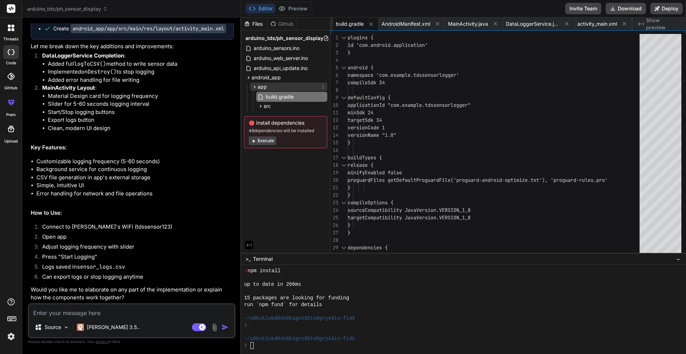
click at [256, 89] on icon at bounding box center [255, 87] width 6 height 6
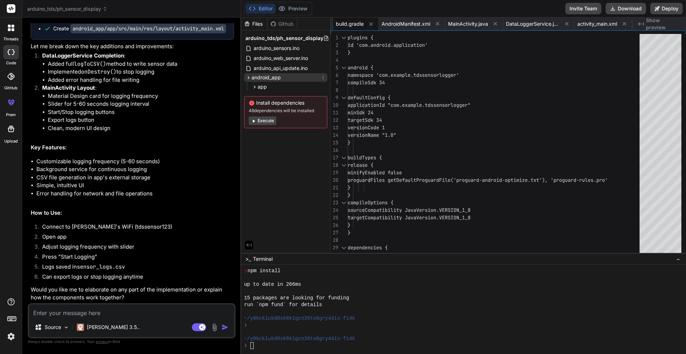
click at [249, 78] on icon at bounding box center [249, 77] width 2 height 3
click at [322, 80] on icon at bounding box center [323, 78] width 6 height 6
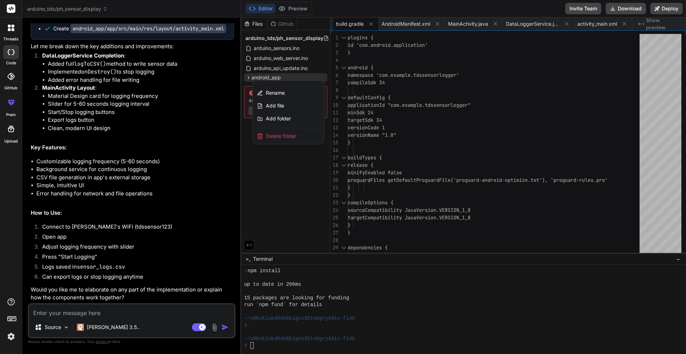
click at [288, 173] on div at bounding box center [463, 186] width 445 height 337
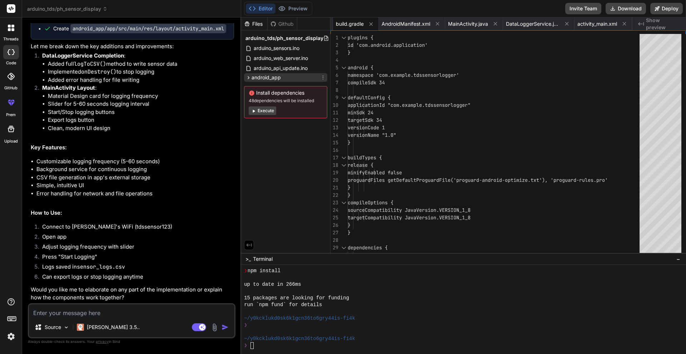
drag, startPoint x: 277, startPoint y: 77, endPoint x: 273, endPoint y: 76, distance: 3.6
click at [273, 76] on span "android_app" at bounding box center [266, 77] width 29 height 7
click at [278, 67] on span "arduino_api_update.ino" at bounding box center [280, 68] width 55 height 9
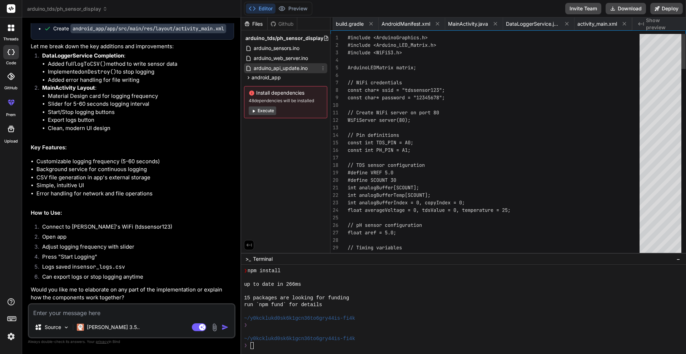
scroll to position [0, 137]
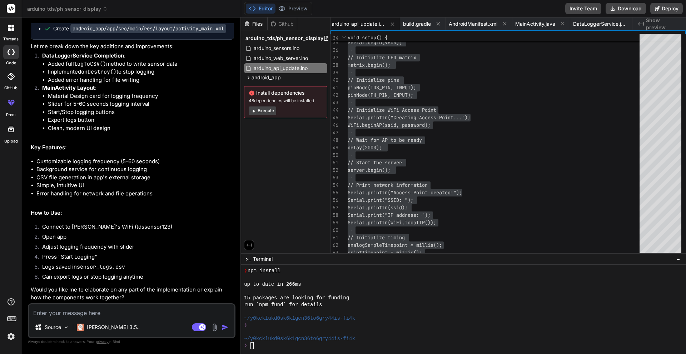
click at [120, 307] on textarea at bounding box center [131, 310] width 205 height 13
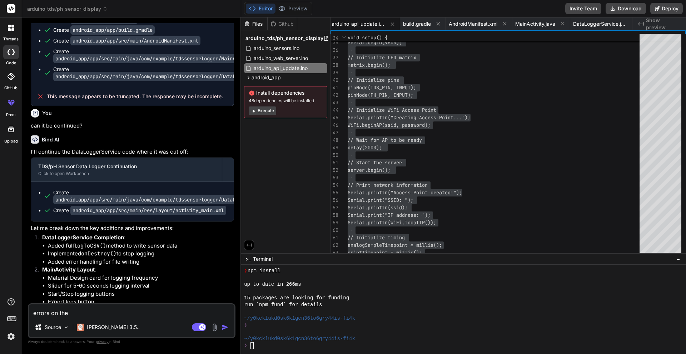
scroll to position [2391, 0]
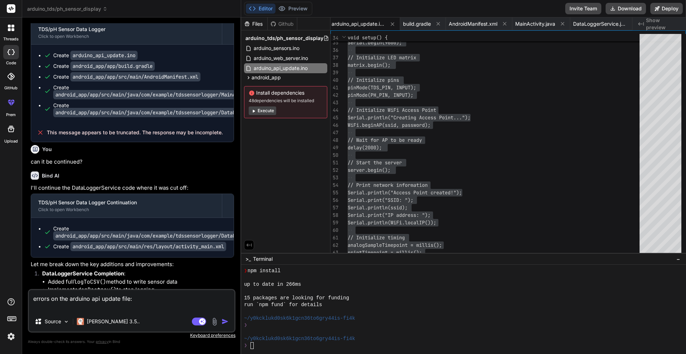
paste textarea "C:\Users\Aggron\Documents\Arduino\arduinocodesemifinal_copy_20250902153454\ardu…"
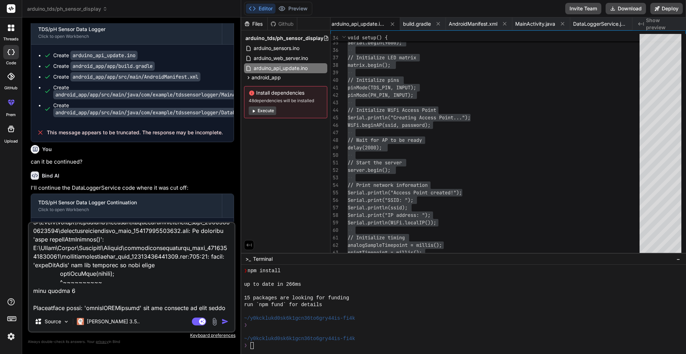
click at [224, 321] on img "button" at bounding box center [225, 321] width 7 height 7
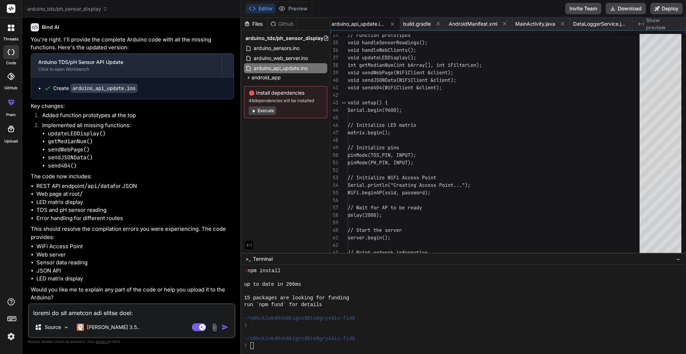
scroll to position [3199, 0]
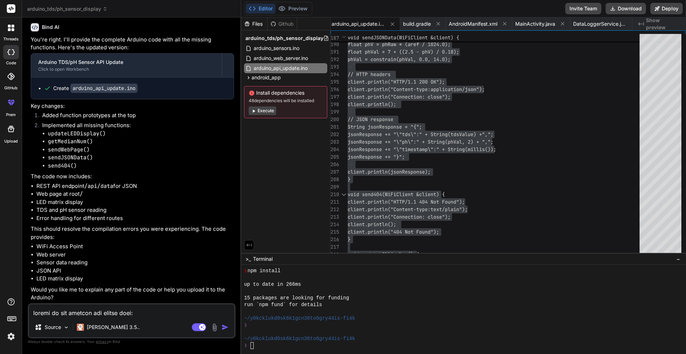
click at [376, 6] on div "Editor Preview Disabled until preview for your project is generated Invite Team…" at bounding box center [463, 9] width 445 height 18
click at [286, 59] on span "arduino_web_server.ino" at bounding box center [281, 58] width 56 height 9
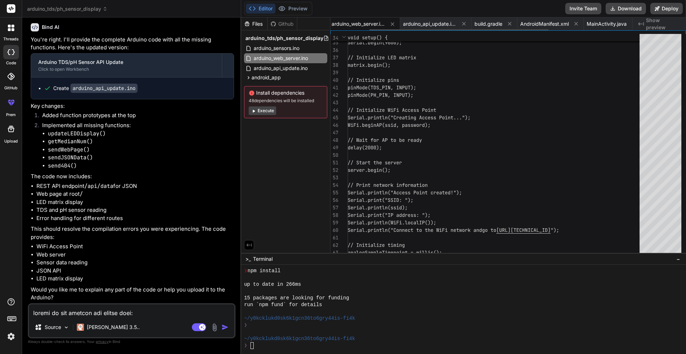
click at [360, 23] on span "arduino_web_server.ino" at bounding box center [359, 23] width 54 height 7
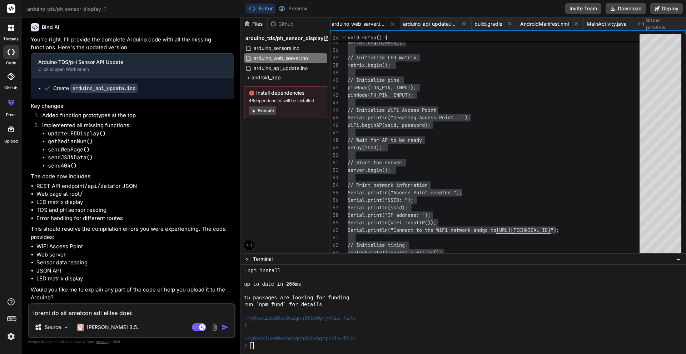
drag, startPoint x: 386, startPoint y: 9, endPoint x: 390, endPoint y: 18, distance: 9.8
click at [386, 9] on div "Editor Preview Disabled until preview for your project is generated Invite Team…" at bounding box center [463, 9] width 445 height 18
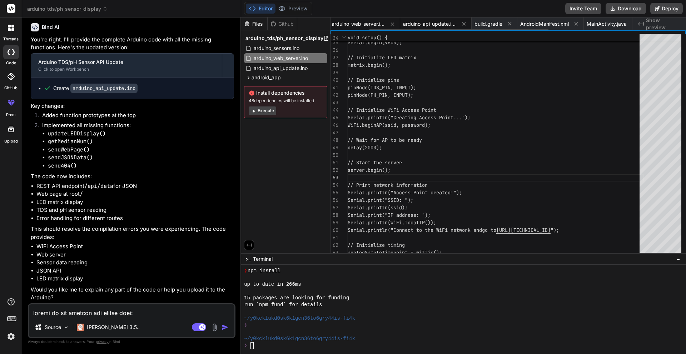
click at [430, 26] on span "arduino_api_update.ino" at bounding box center [430, 23] width 54 height 7
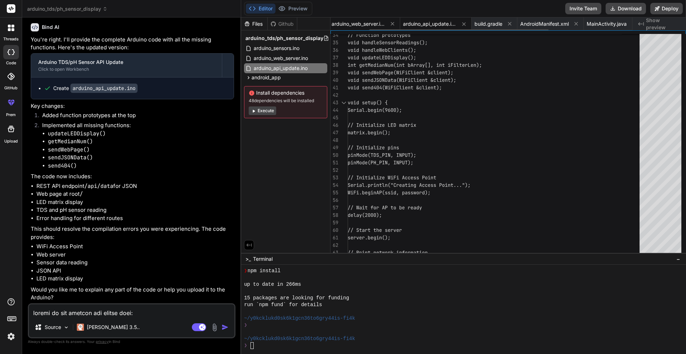
click at [368, 23] on span "arduino_web_server.ino" at bounding box center [359, 23] width 54 height 7
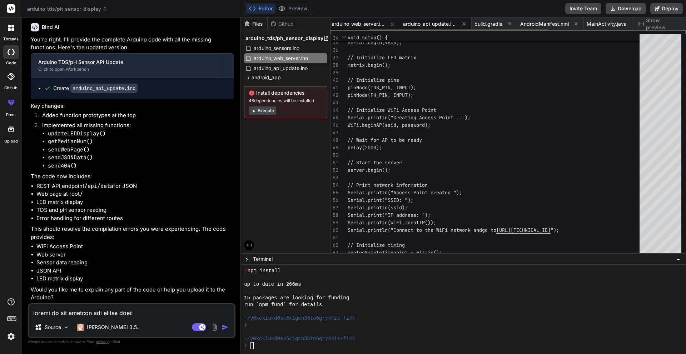
click at [436, 26] on span "arduino_api_update.ino" at bounding box center [430, 23] width 54 height 7
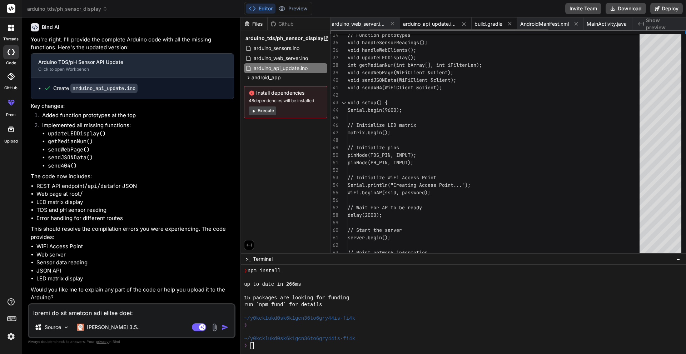
click at [492, 28] on div "build.gradle" at bounding box center [495, 24] width 46 height 13
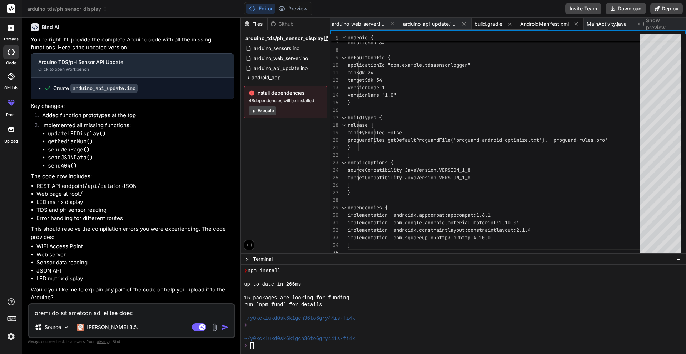
click at [551, 26] on span "AndroidManifest.xml" at bounding box center [544, 23] width 49 height 7
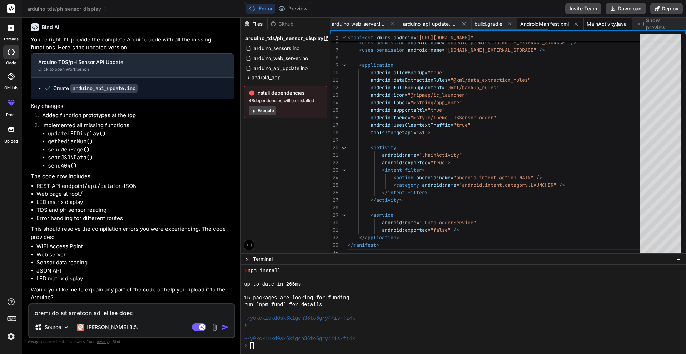
click at [599, 26] on span "MainActivity.java" at bounding box center [607, 23] width 40 height 7
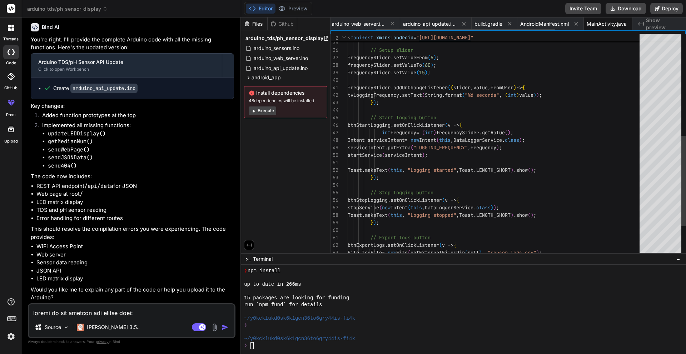
scroll to position [0, 77]
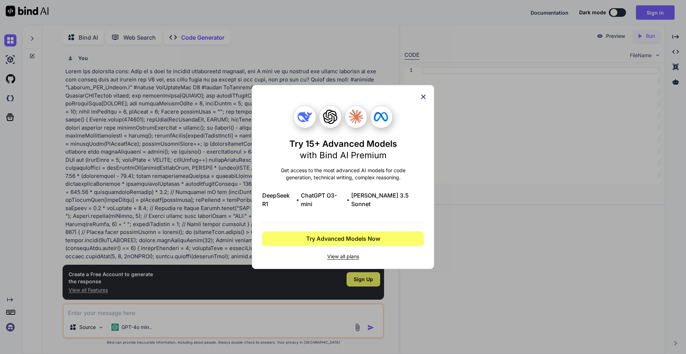
scroll to position [124, 0]
